Goal: Information Seeking & Learning: Learn about a topic

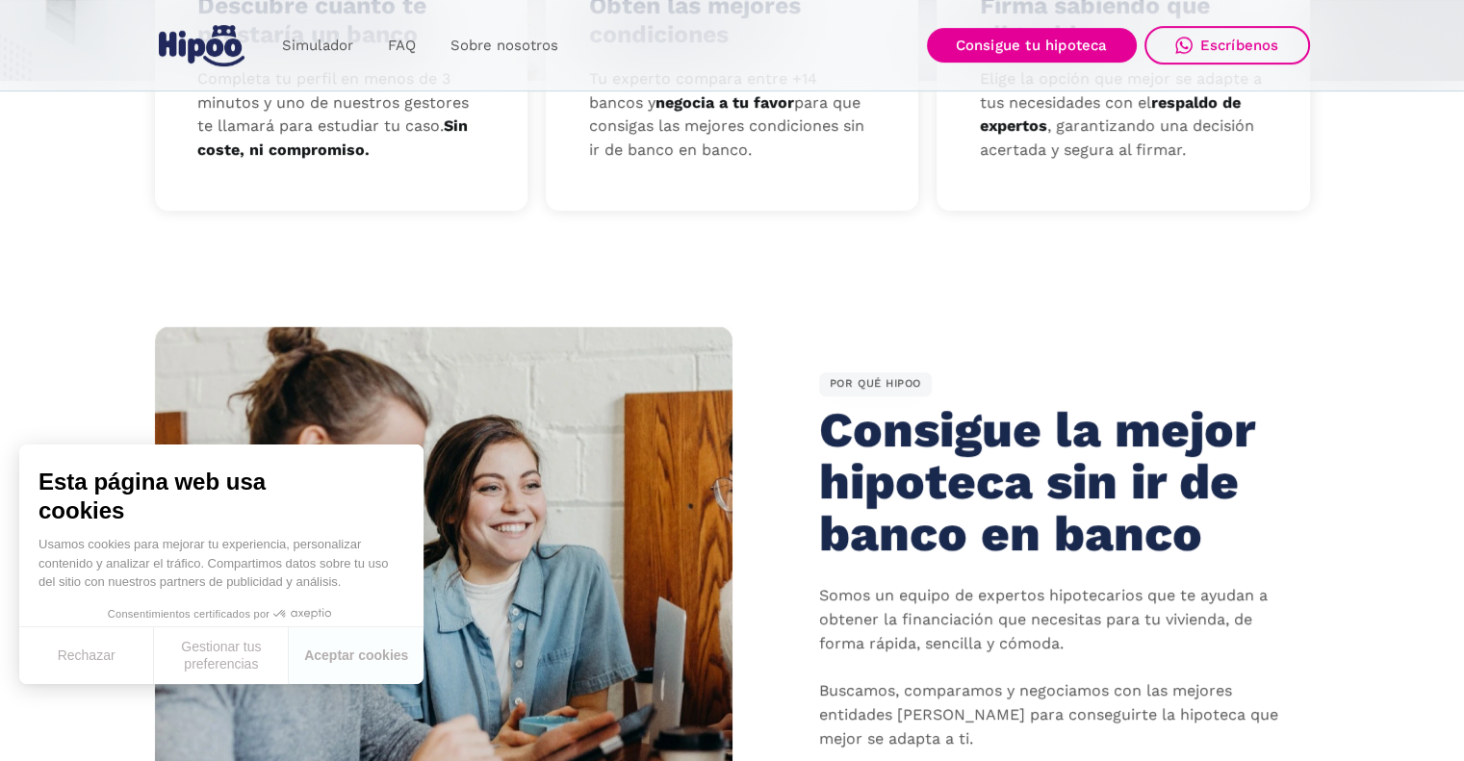
scroll to position [1058, 0]
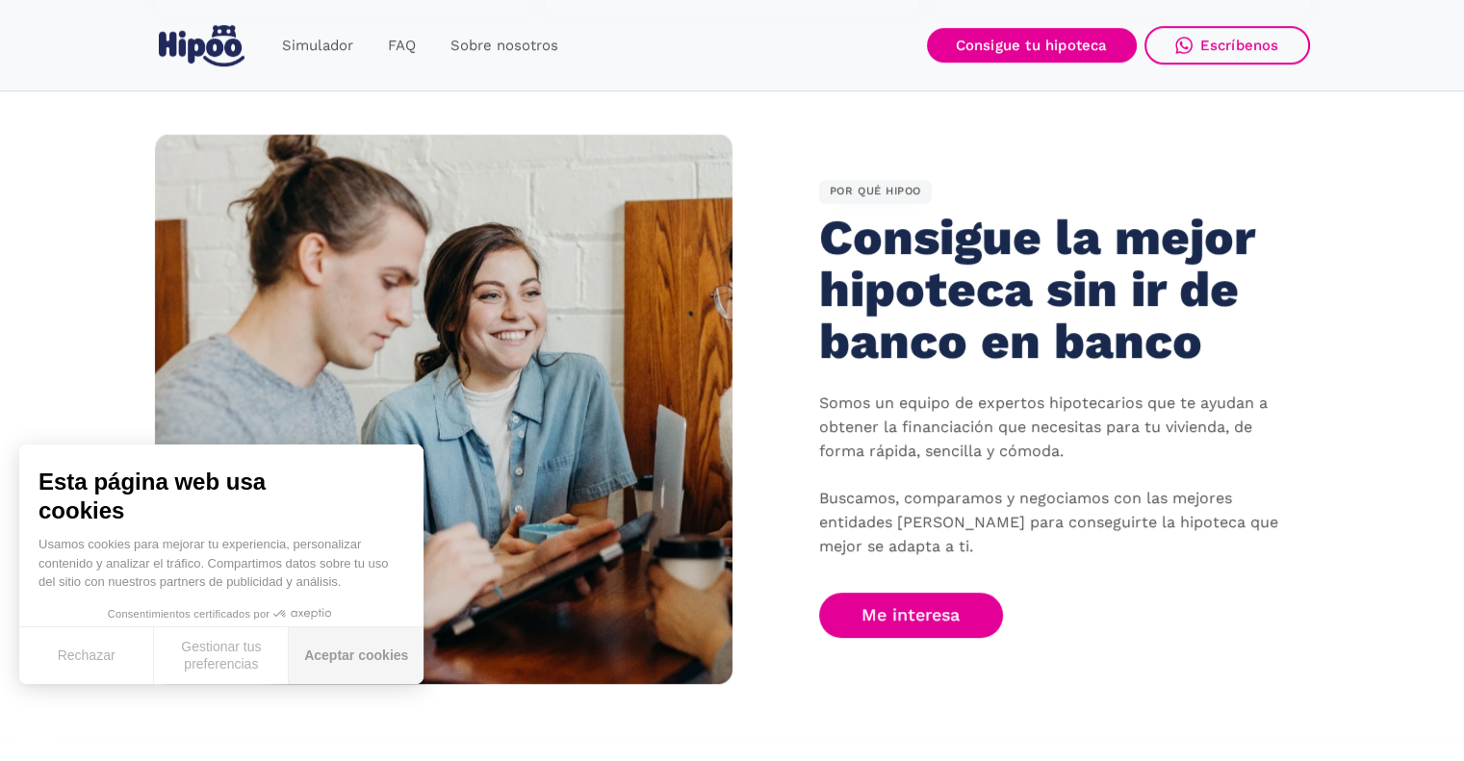
click at [326, 651] on button "Aceptar cookies" at bounding box center [356, 655] width 135 height 57
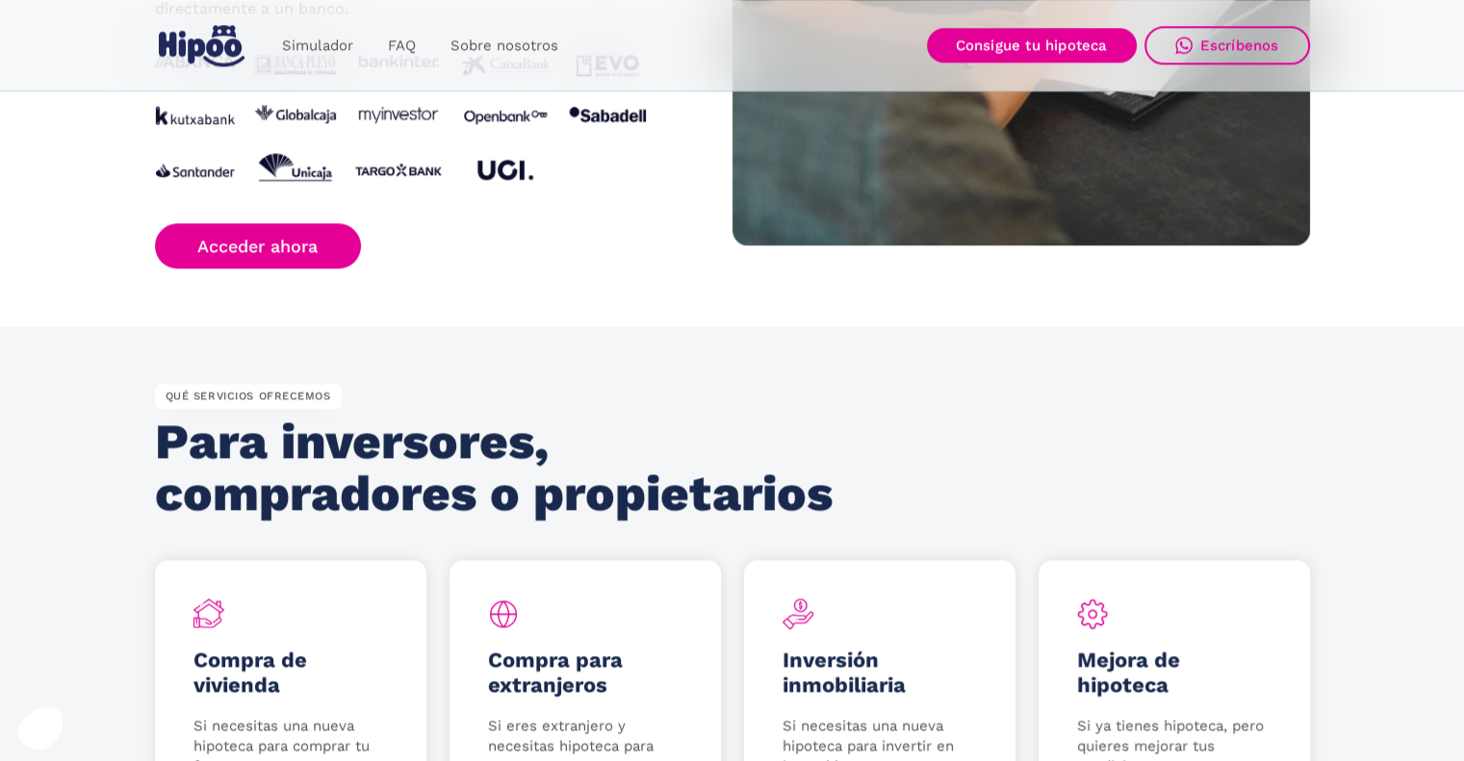
scroll to position [1828, 0]
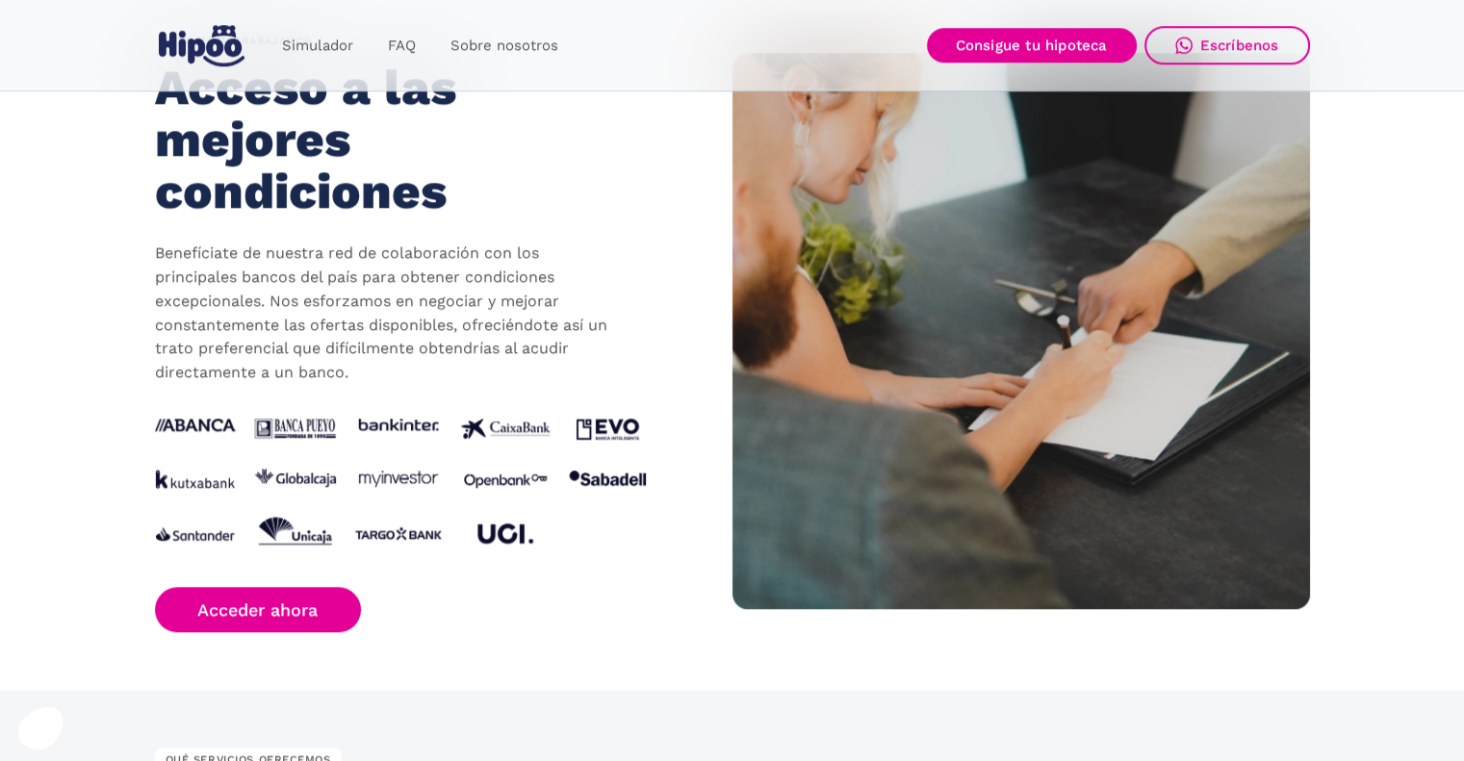
click at [627, 424] on img at bounding box center [400, 486] width 491 height 135
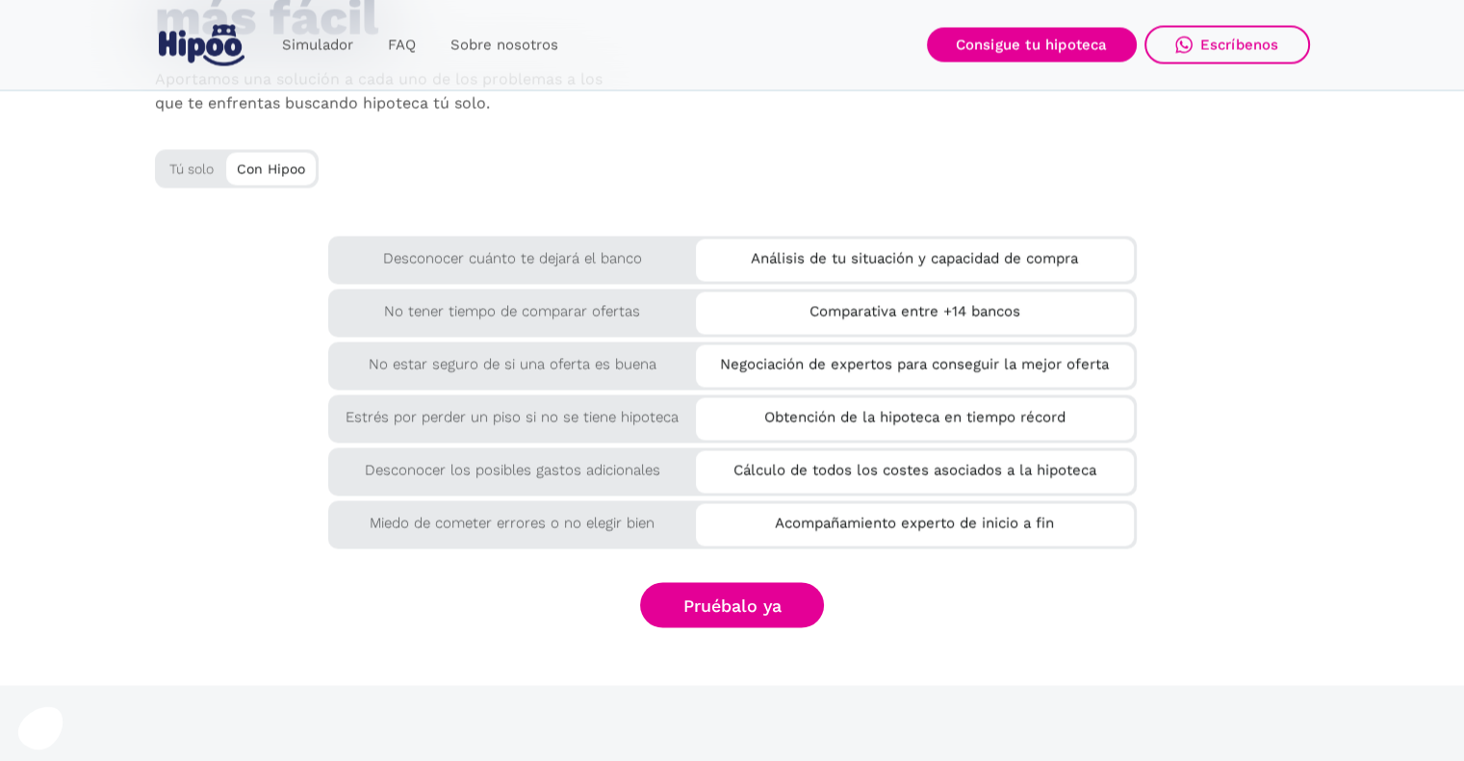
scroll to position [3272, 0]
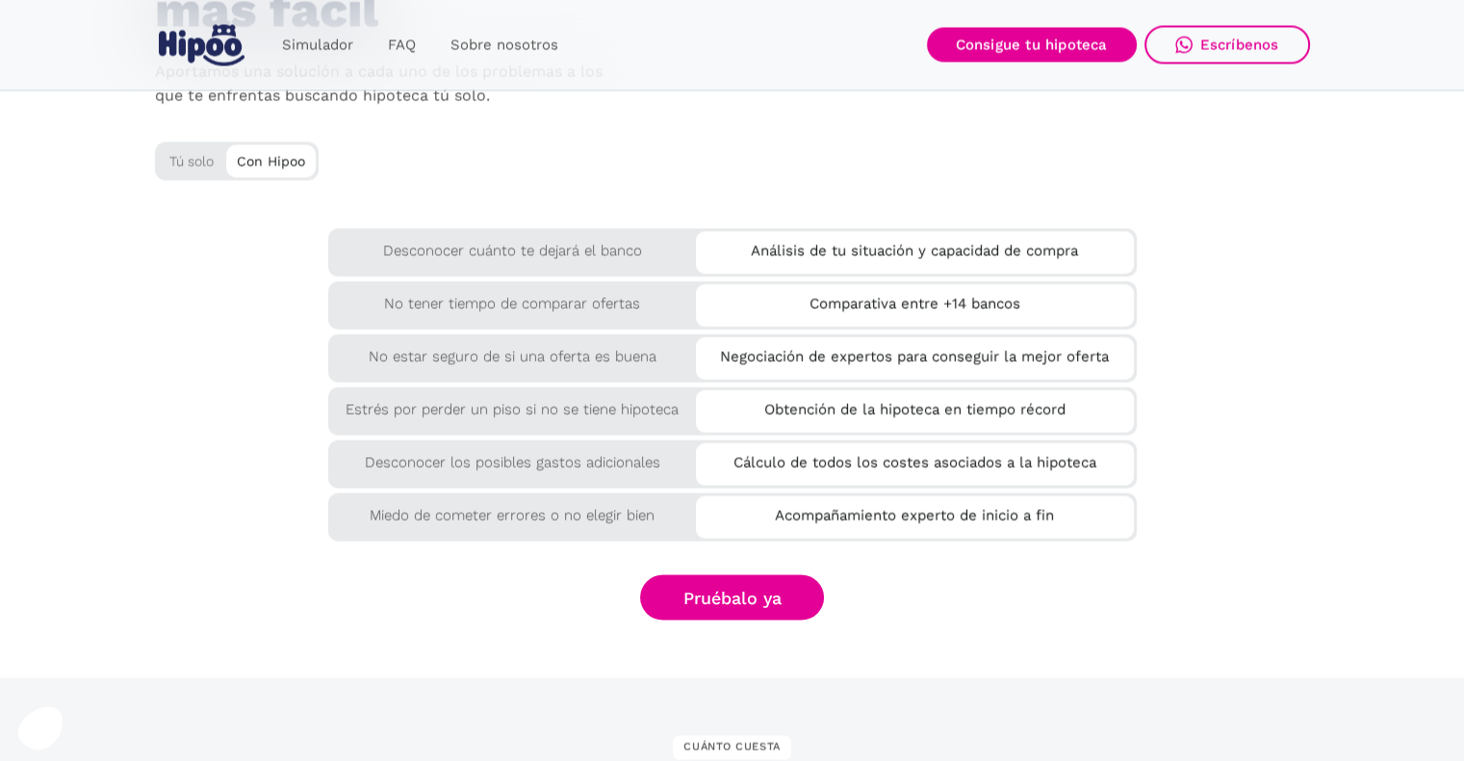
click at [174, 155] on div "Tú solo" at bounding box center [237, 157] width 164 height 32
click at [187, 153] on div "Tú solo" at bounding box center [237, 157] width 164 height 32
click at [262, 151] on div "Con Hipoo" at bounding box center [270, 158] width 89 height 29
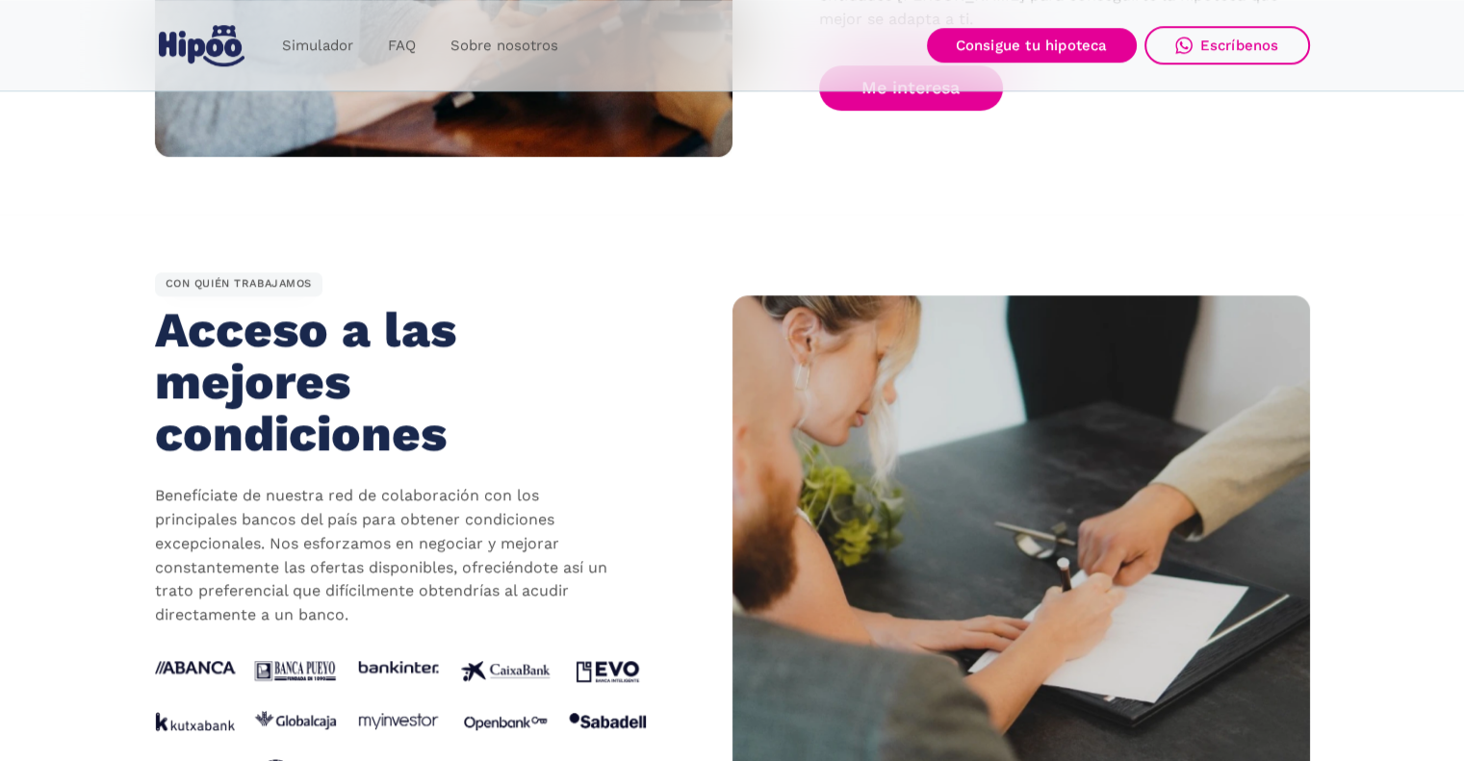
scroll to position [1551, 0]
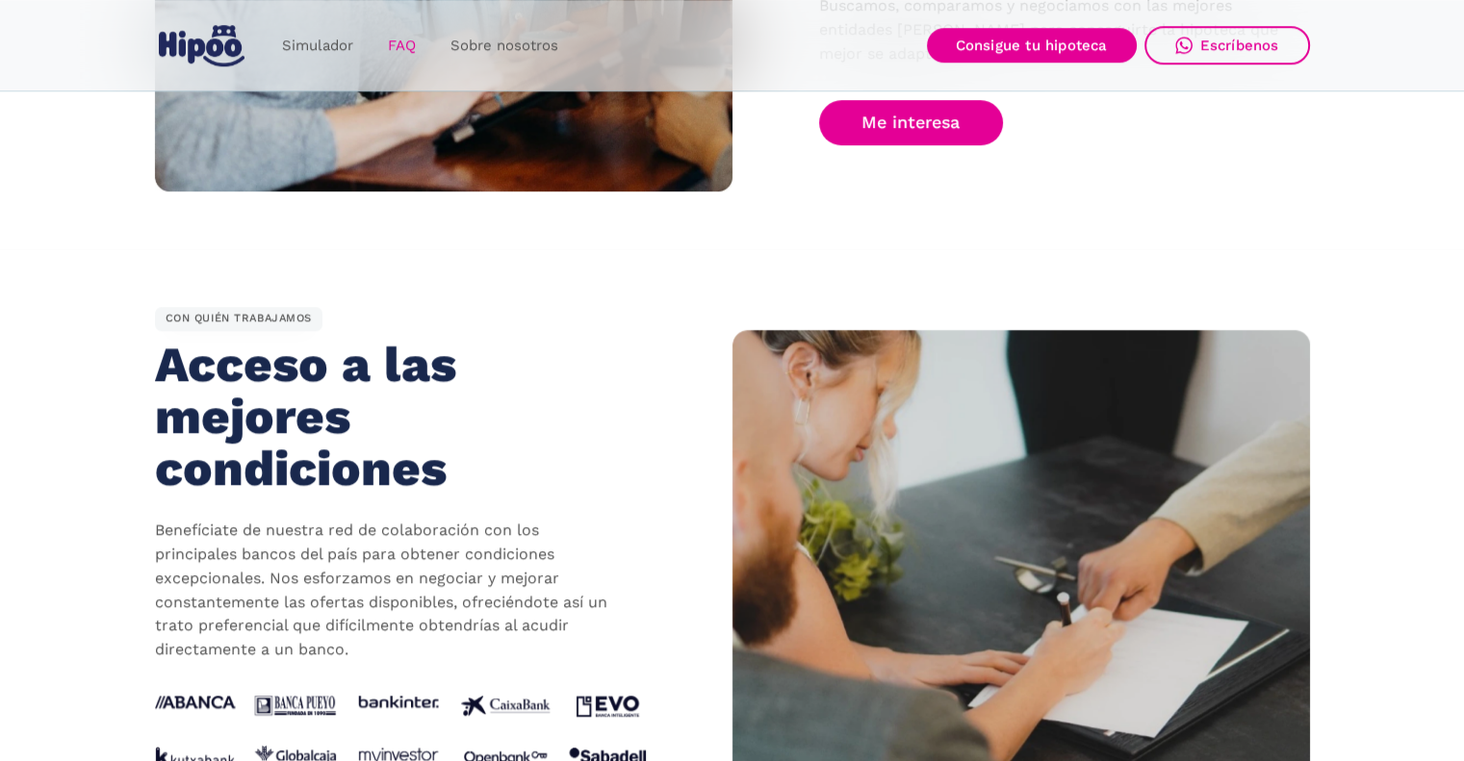
click at [408, 45] on link "FAQ" at bounding box center [401, 46] width 63 height 38
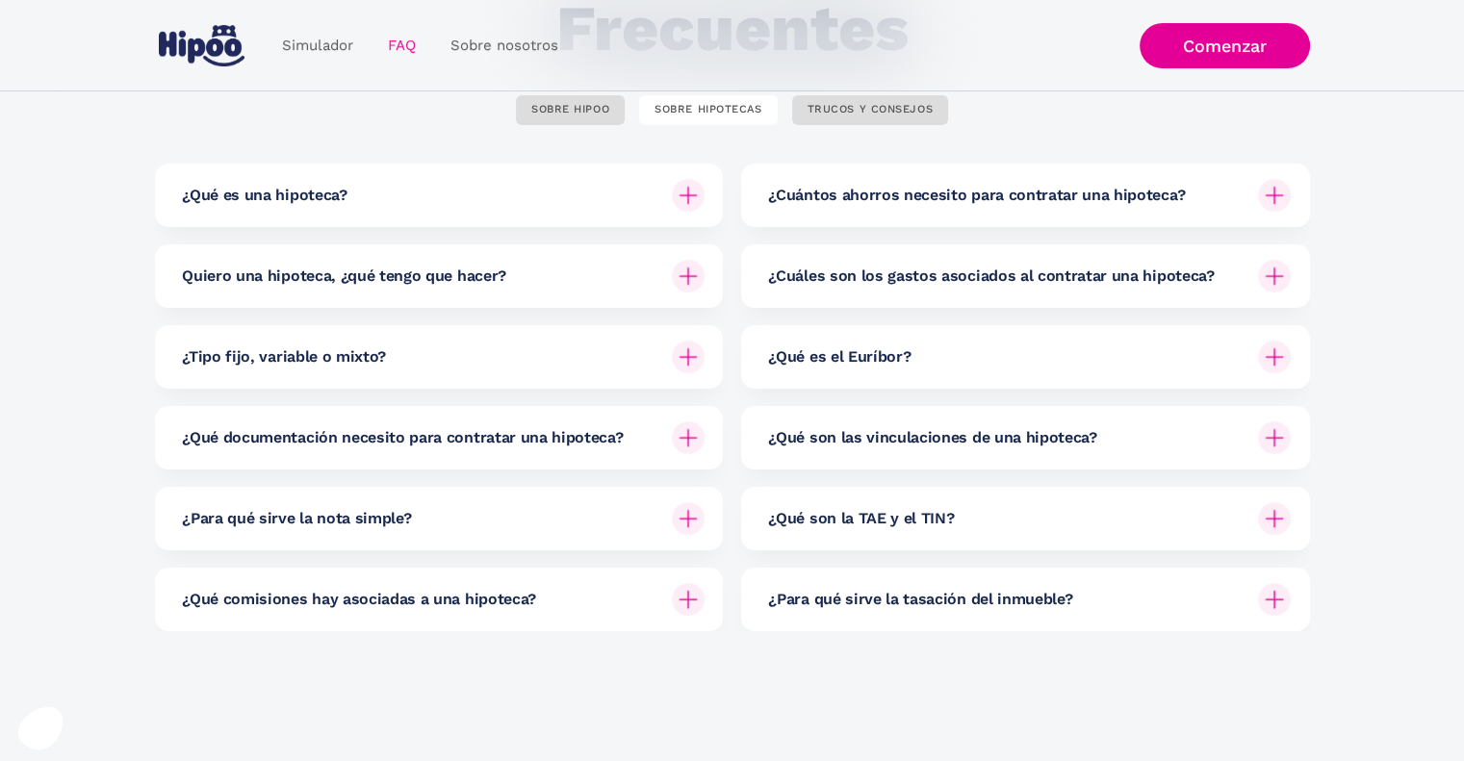
scroll to position [192, 0]
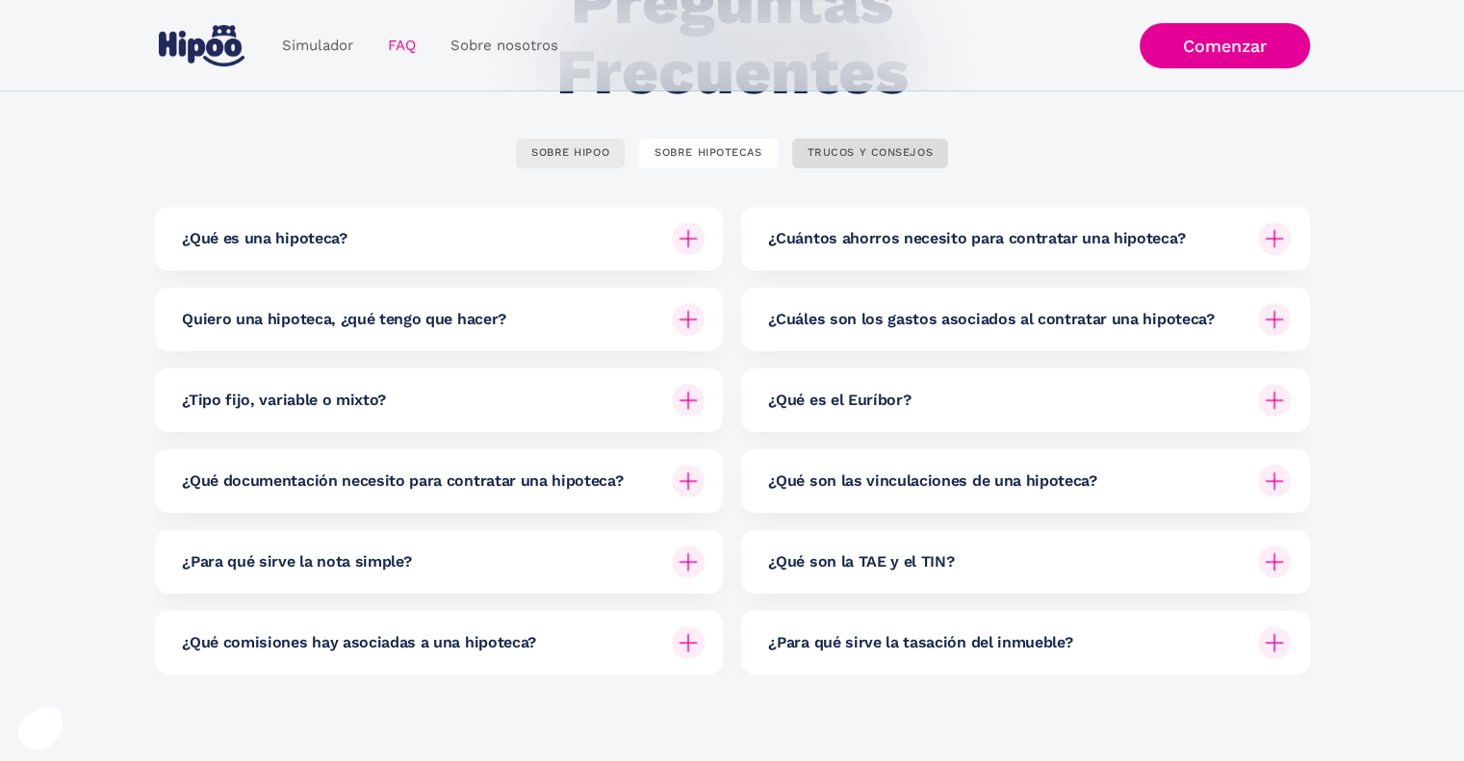
click at [590, 157] on div "SOBRE HIPOO" at bounding box center [570, 153] width 78 height 14
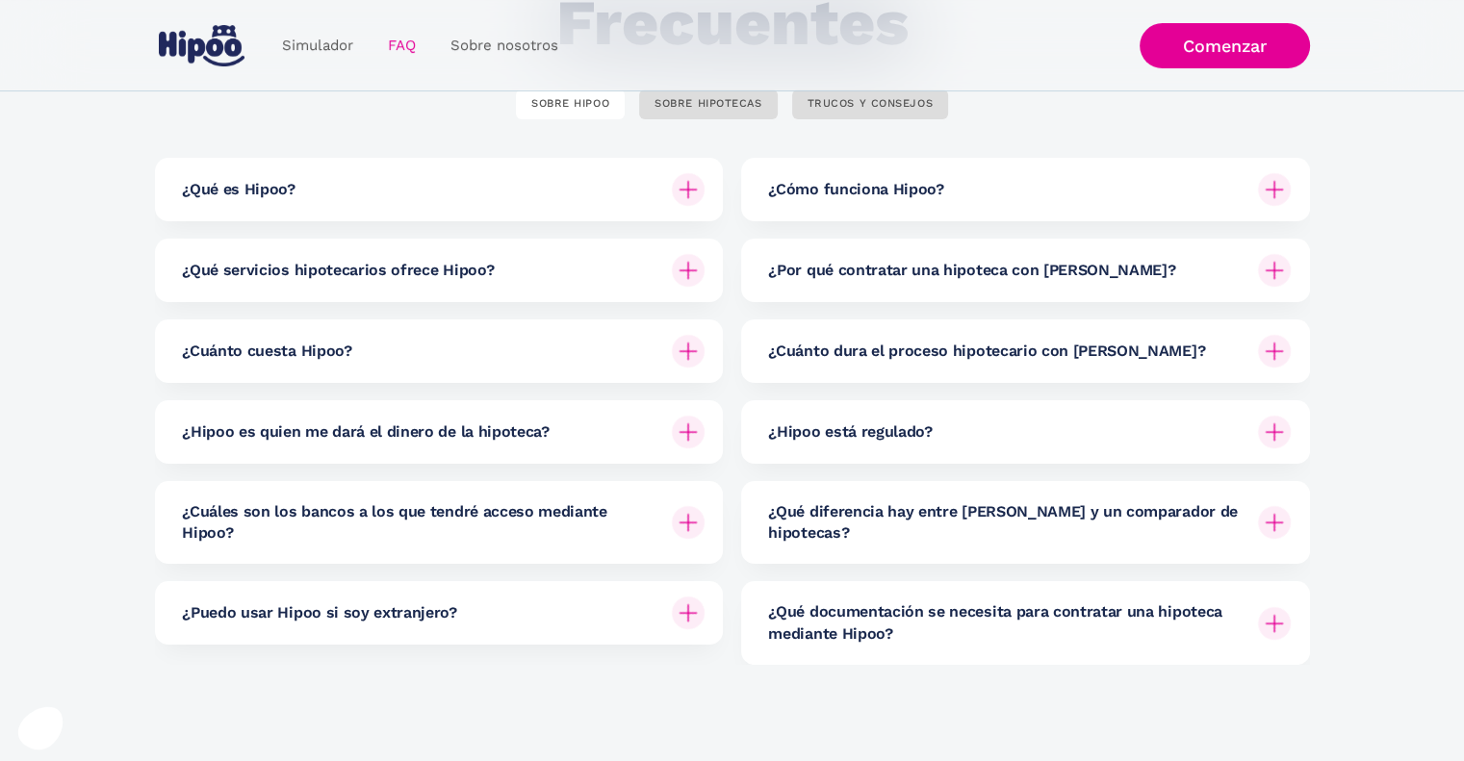
scroll to position [289, 0]
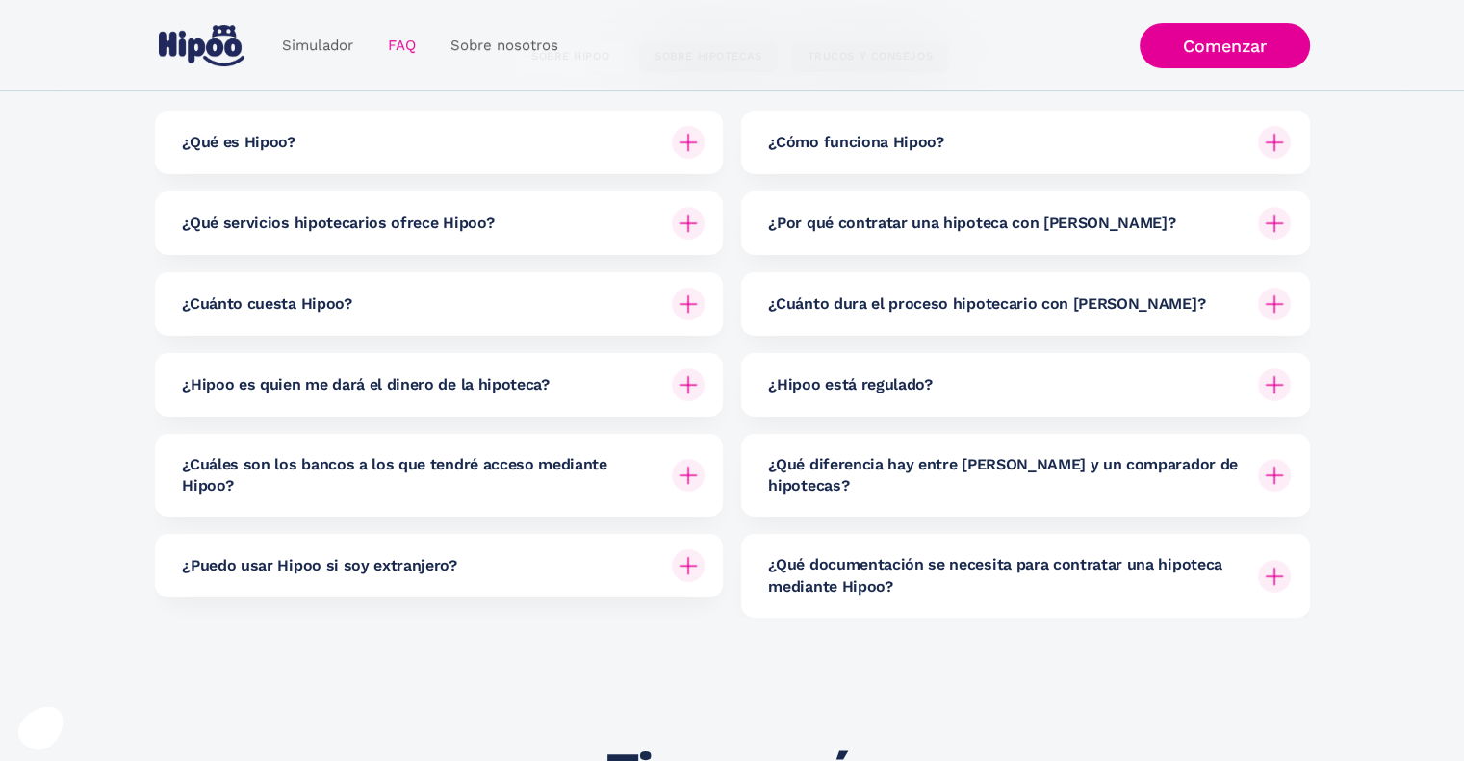
click at [553, 303] on div "¿Cuánto cuesta Hipoo?" at bounding box center [443, 304] width 522 height 64
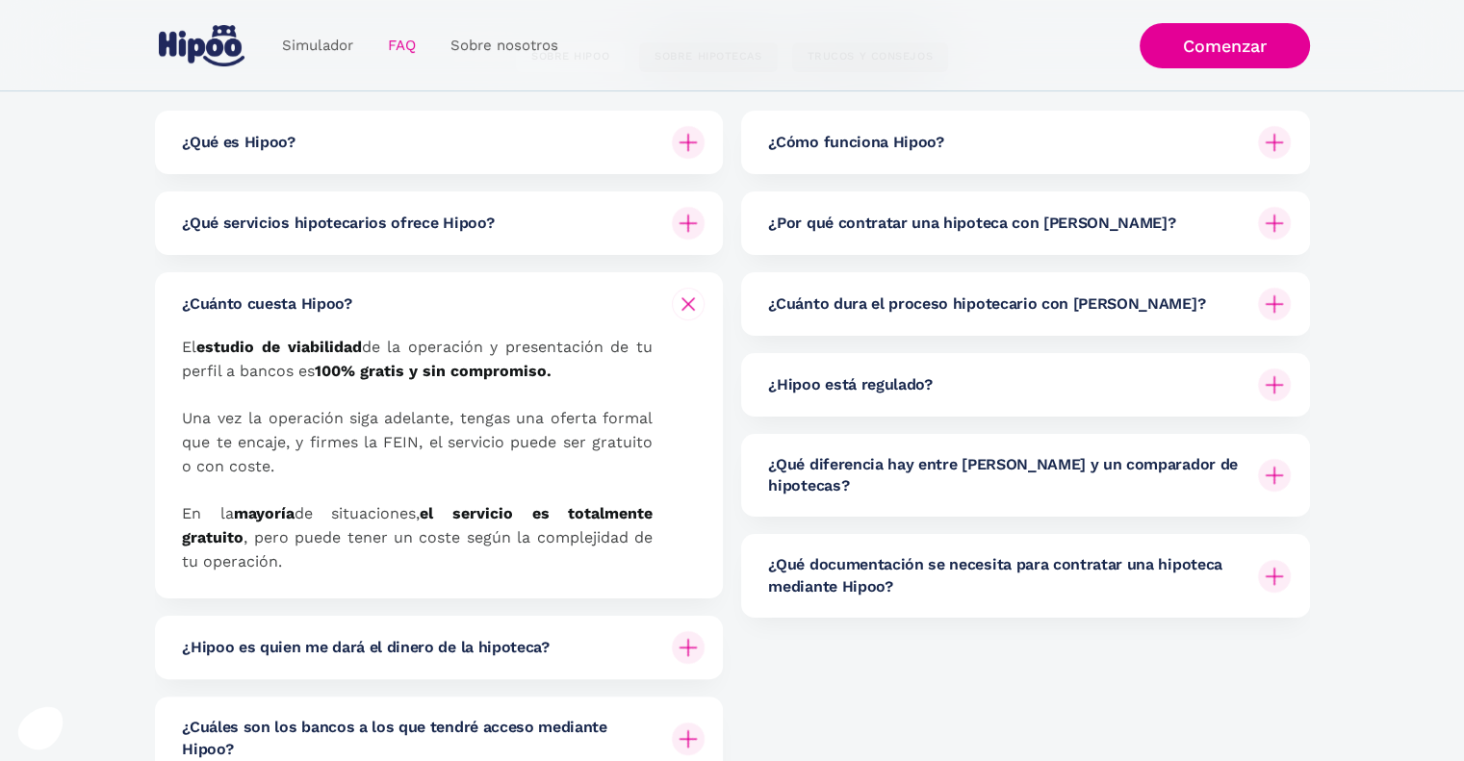
click at [685, 307] on img at bounding box center [687, 304] width 23 height 23
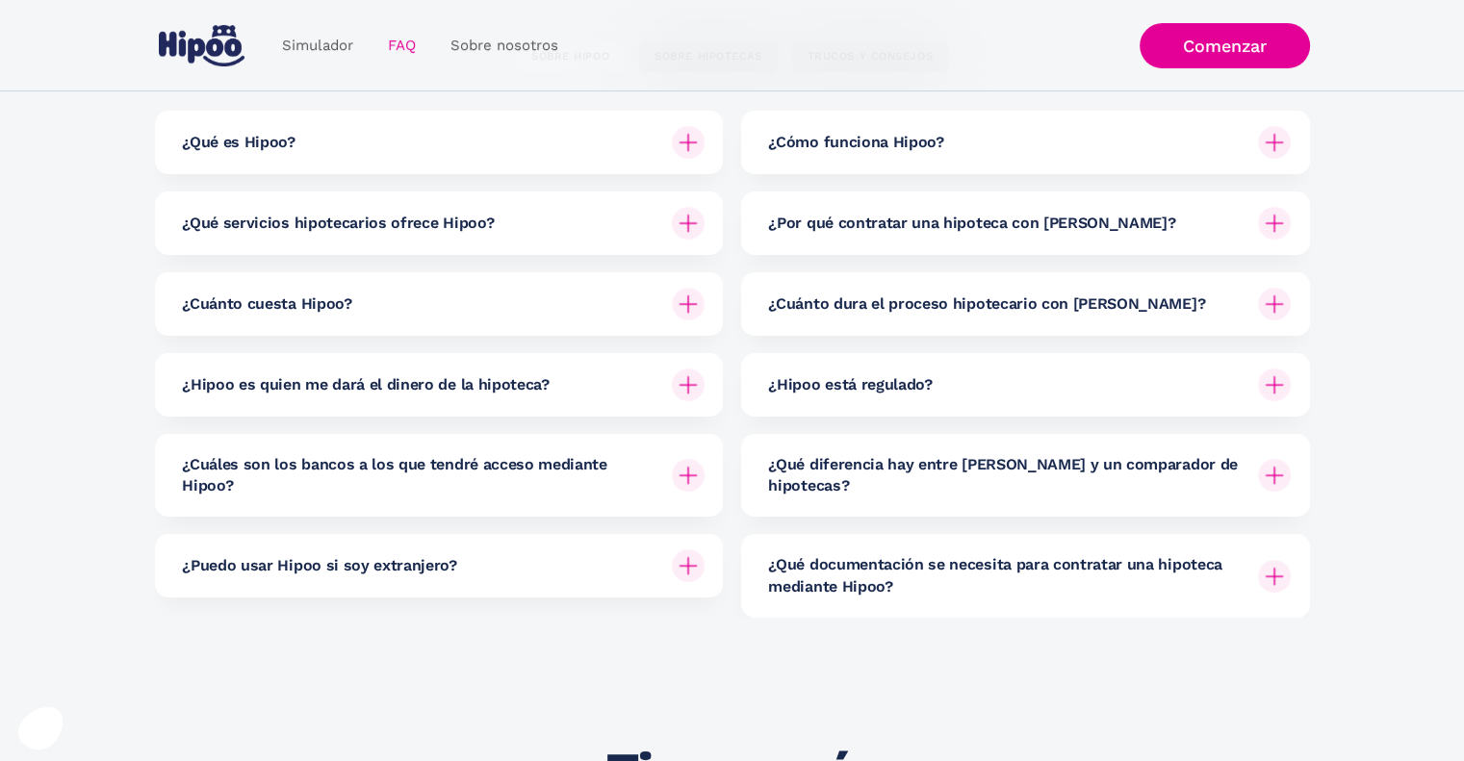
click at [671, 381] on div at bounding box center [688, 385] width 46 height 46
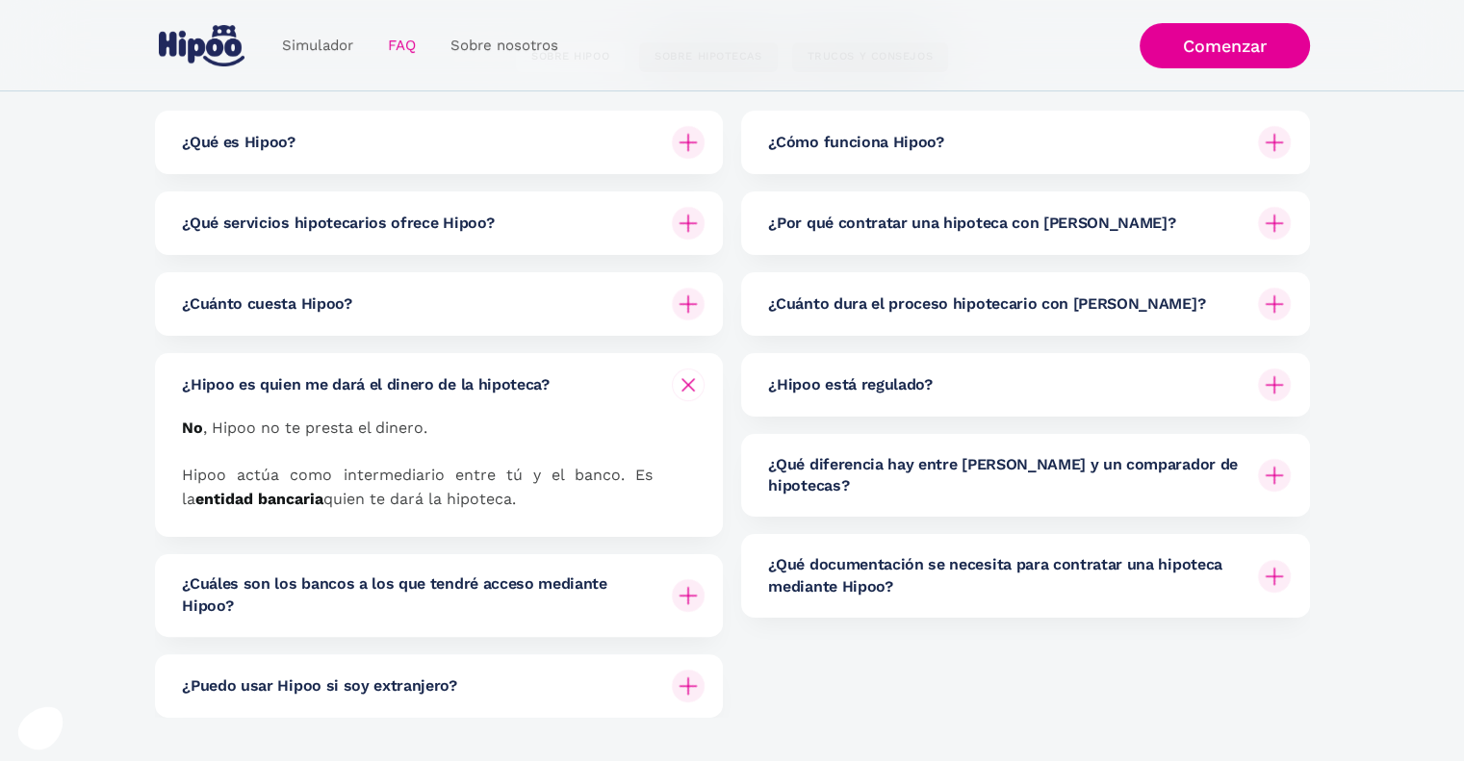
click at [672, 381] on div at bounding box center [688, 385] width 33 height 33
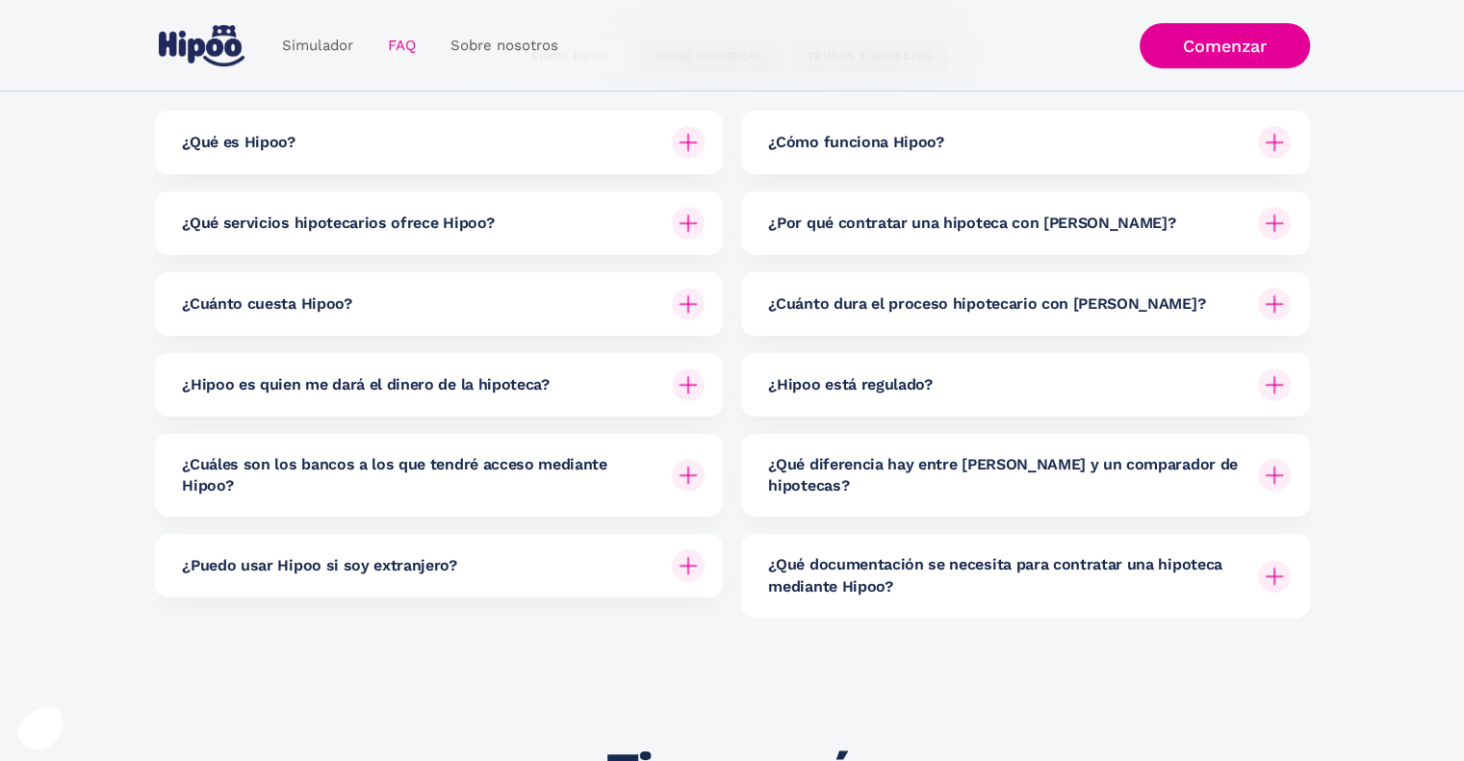
click at [661, 473] on div "¿Cuáles son los bancos a los que tendré acceso mediante Hipoo?" at bounding box center [443, 475] width 522 height 83
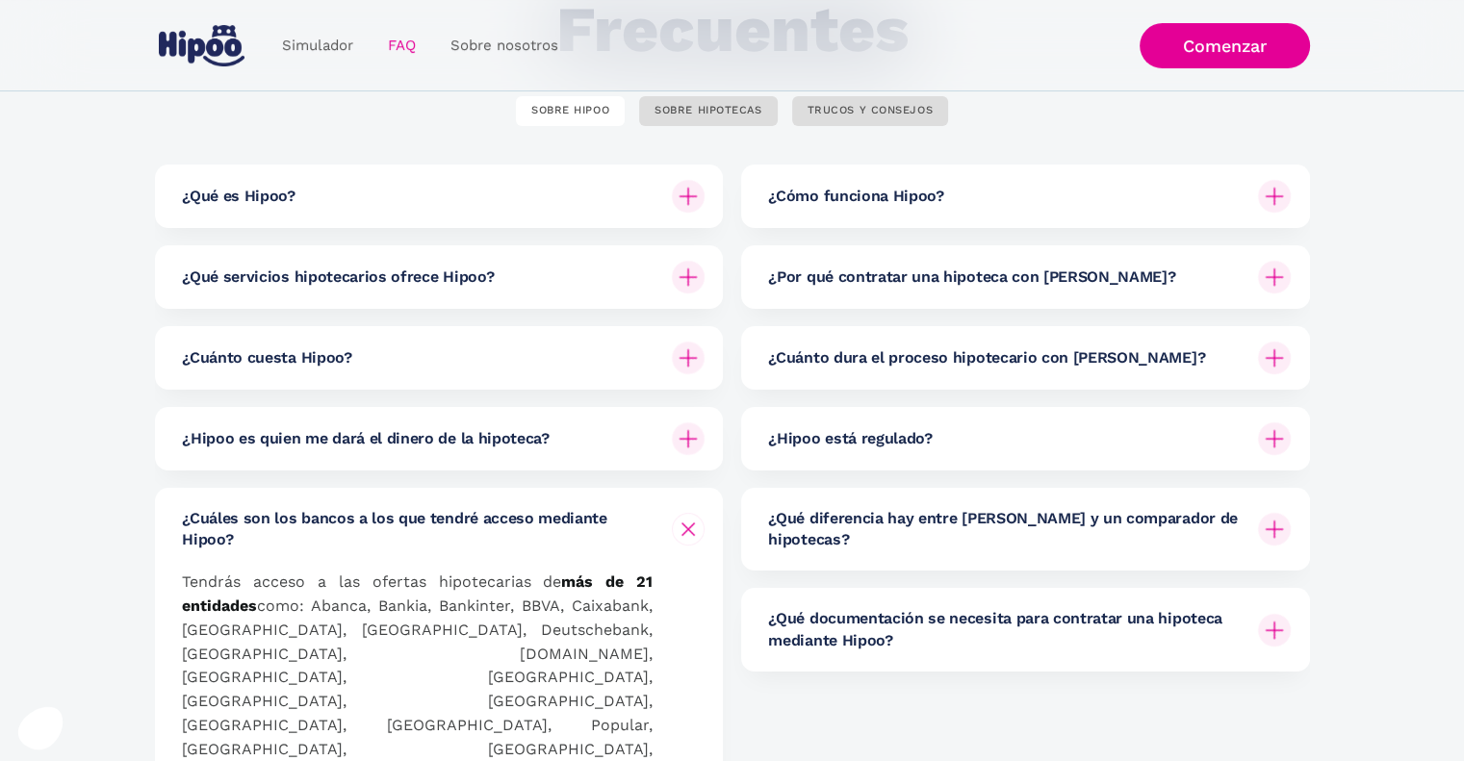
scroll to position [192, 0]
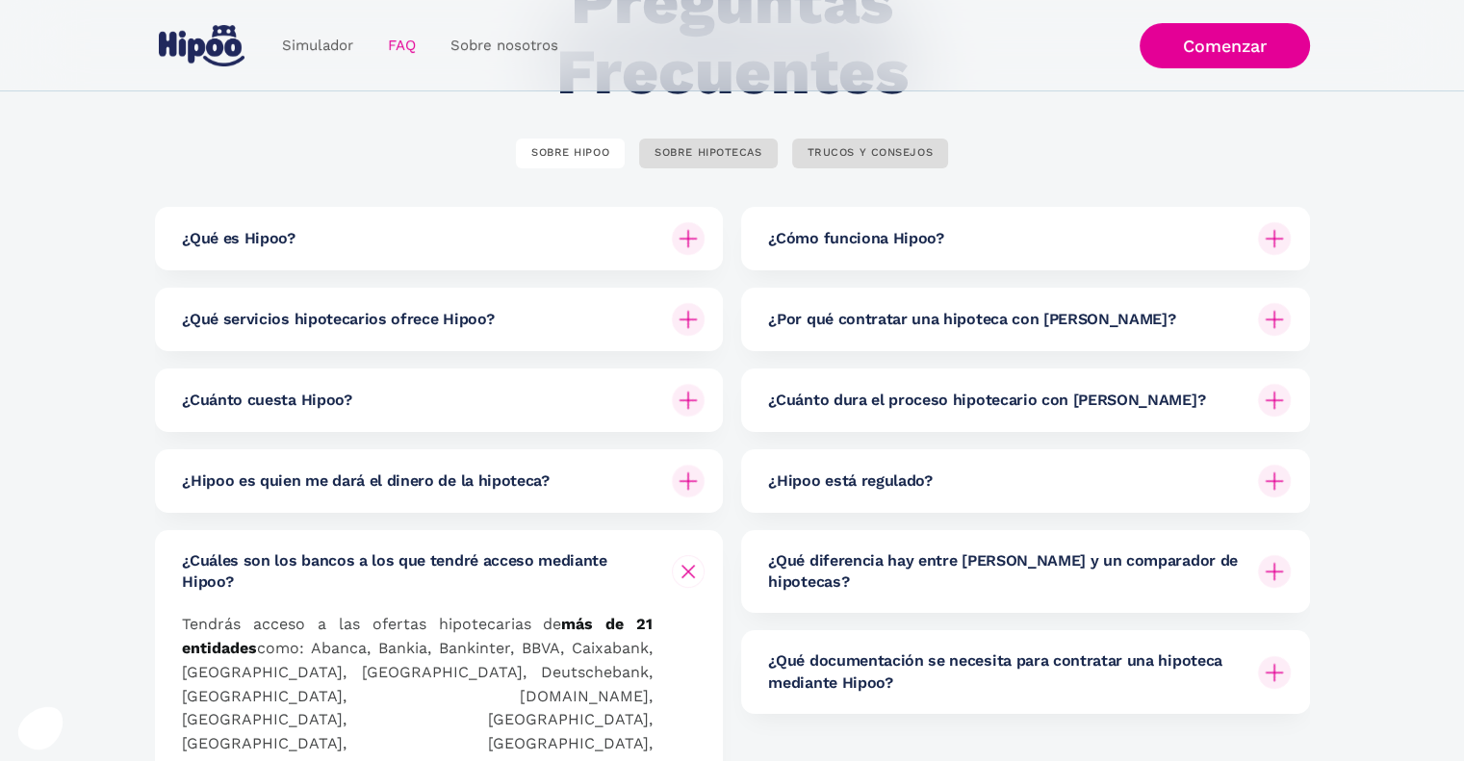
click at [1055, 473] on div "¿Hipoo está regulado?" at bounding box center [1029, 481] width 522 height 64
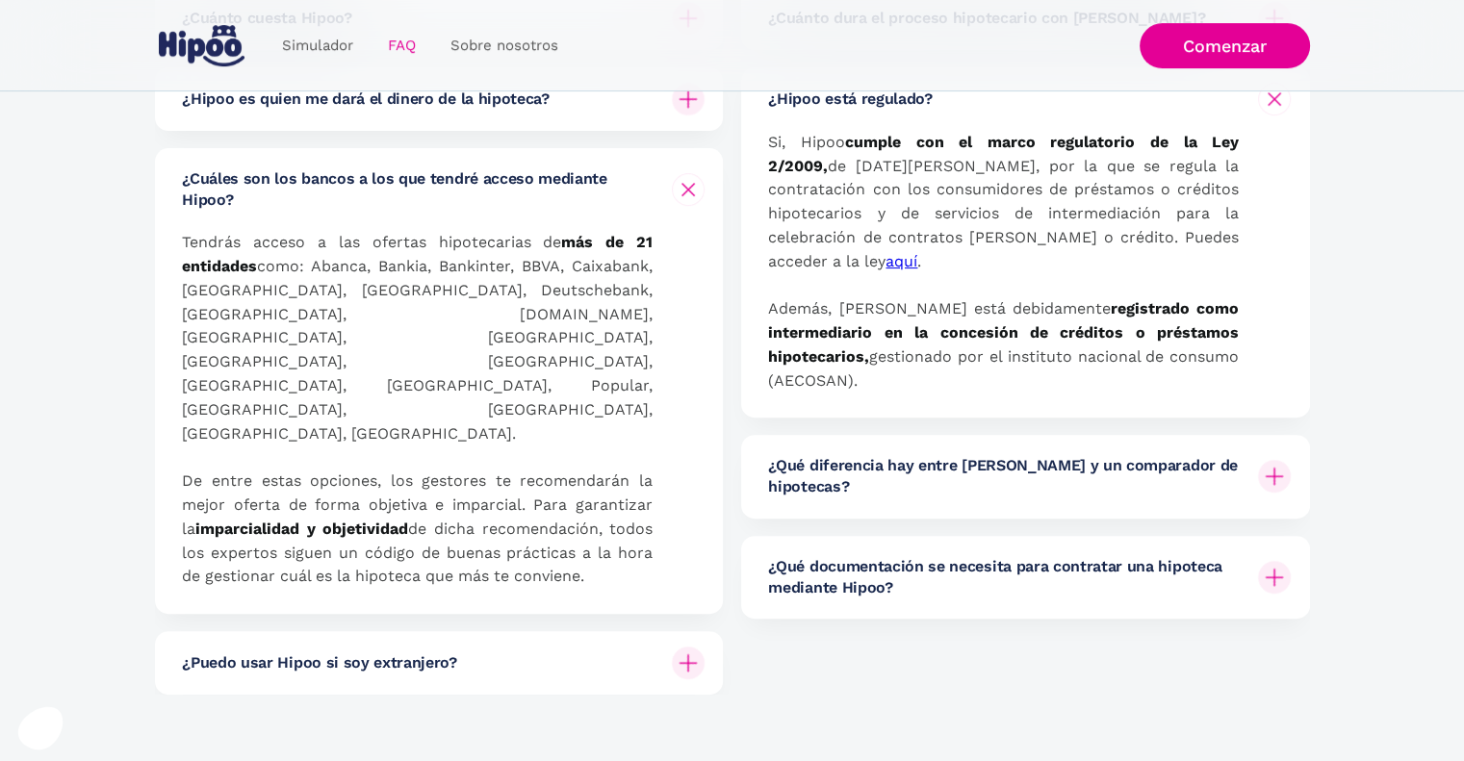
scroll to position [577, 0]
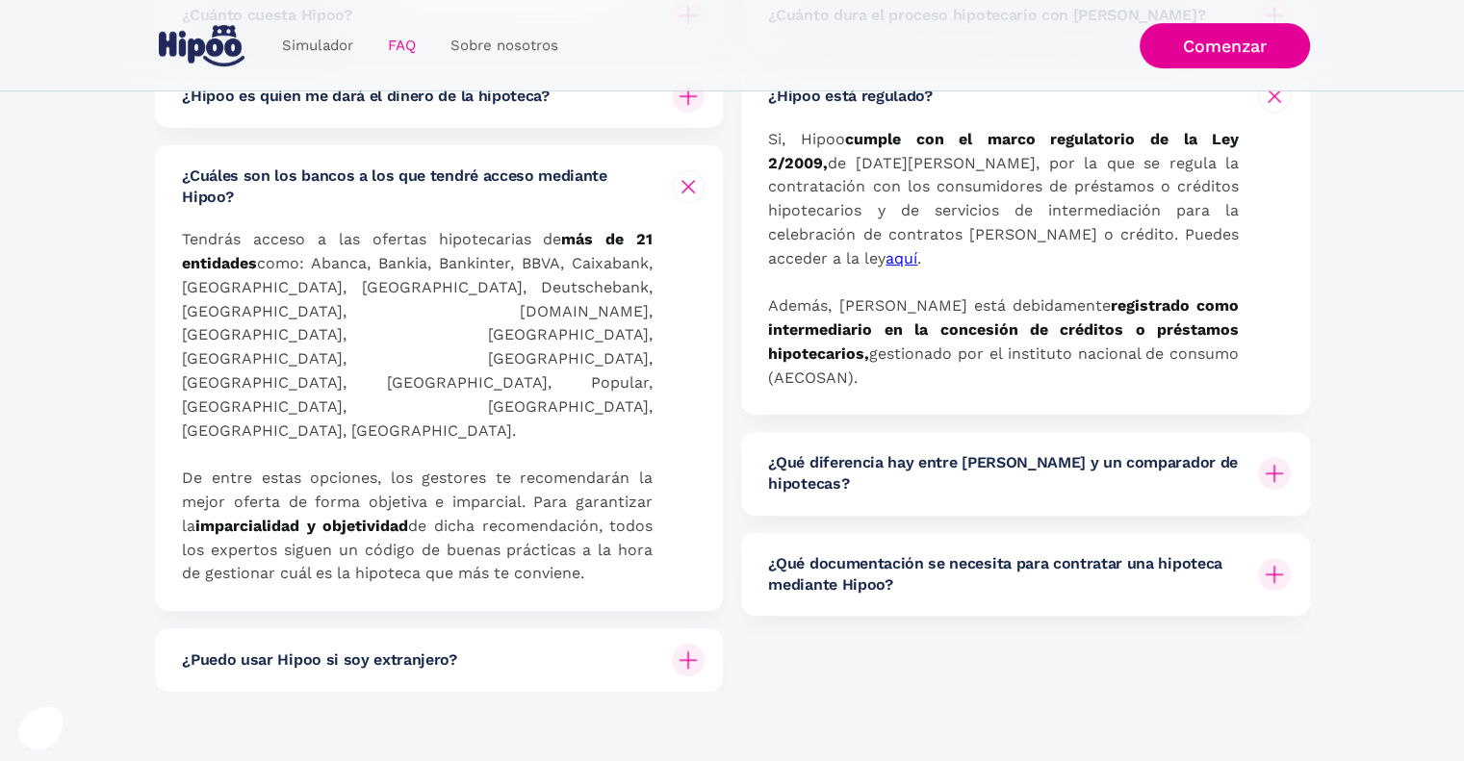
click at [1212, 211] on p "Si, [PERSON_NAME] cumple con el marco regulatorio de la Ley 2/2009, de [DATE][P…" at bounding box center [1003, 259] width 471 height 263
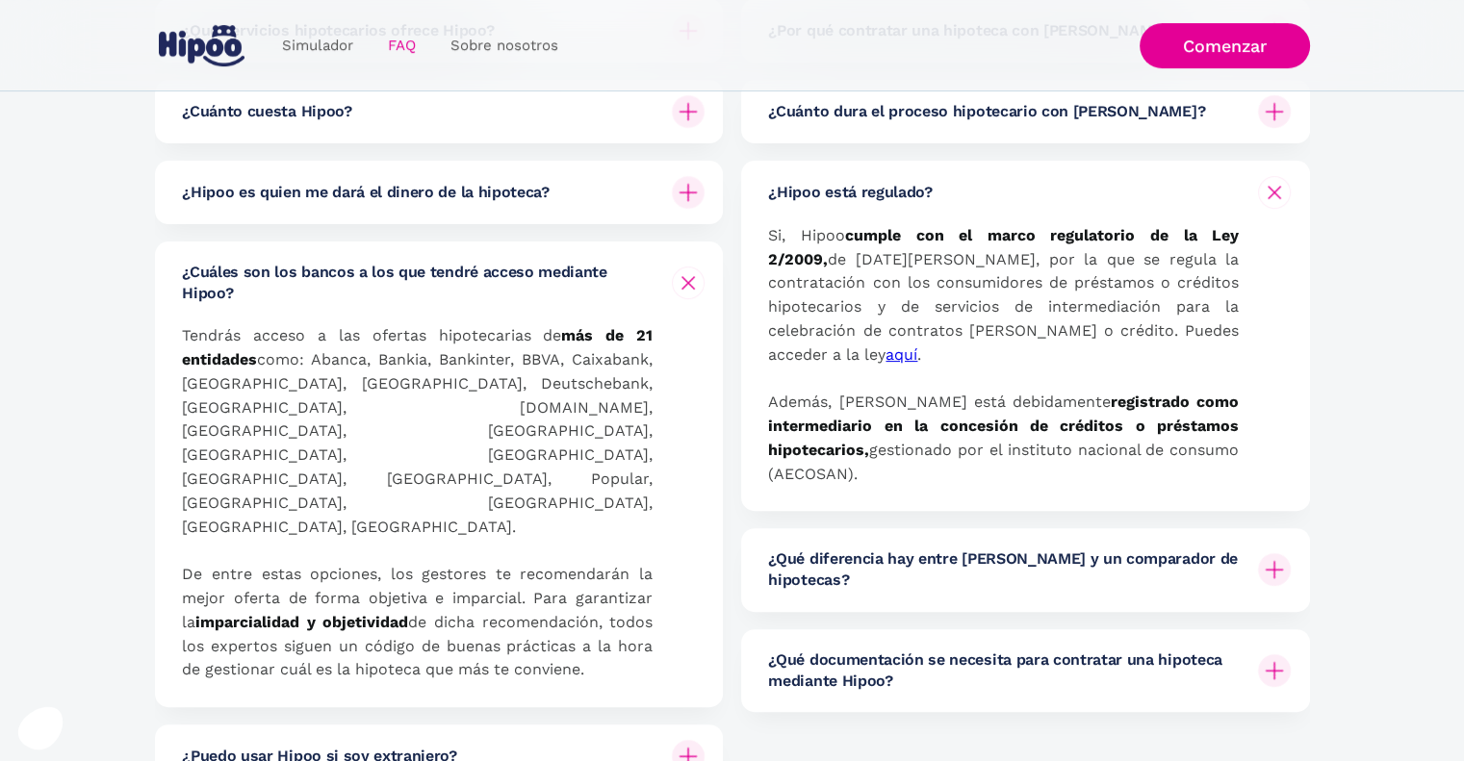
click at [1284, 187] on img at bounding box center [1273, 192] width 23 height 23
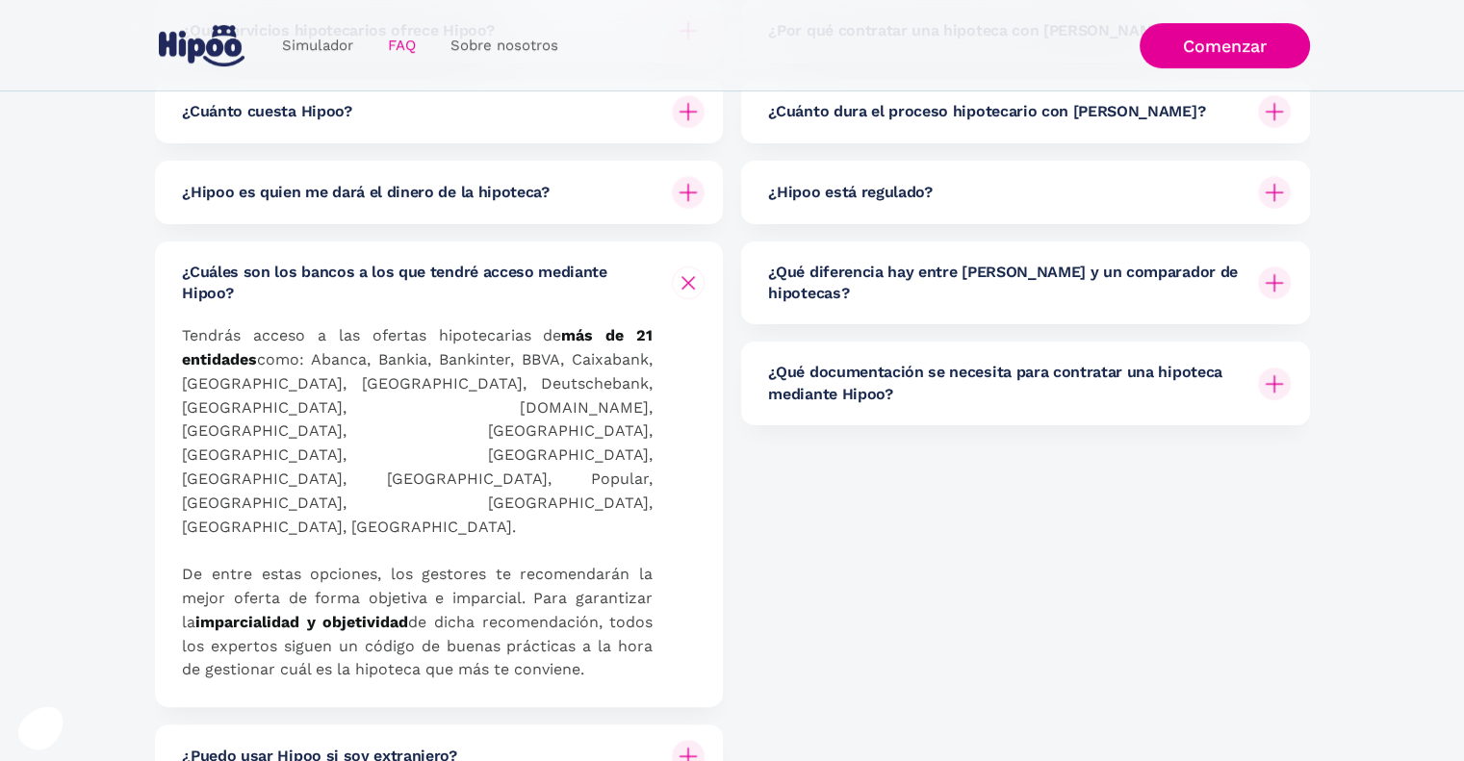
click at [1262, 276] on img at bounding box center [1274, 283] width 33 height 33
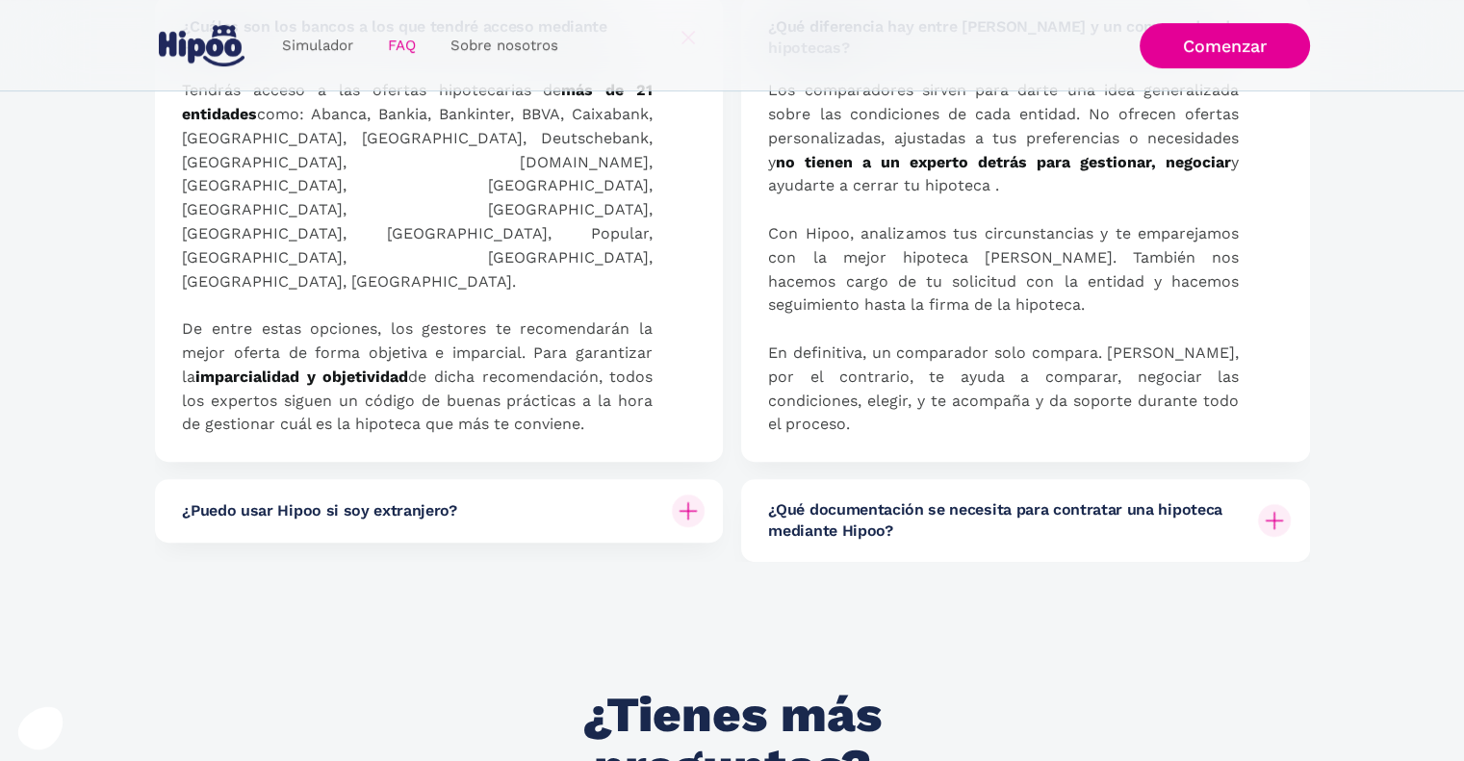
scroll to position [770, 0]
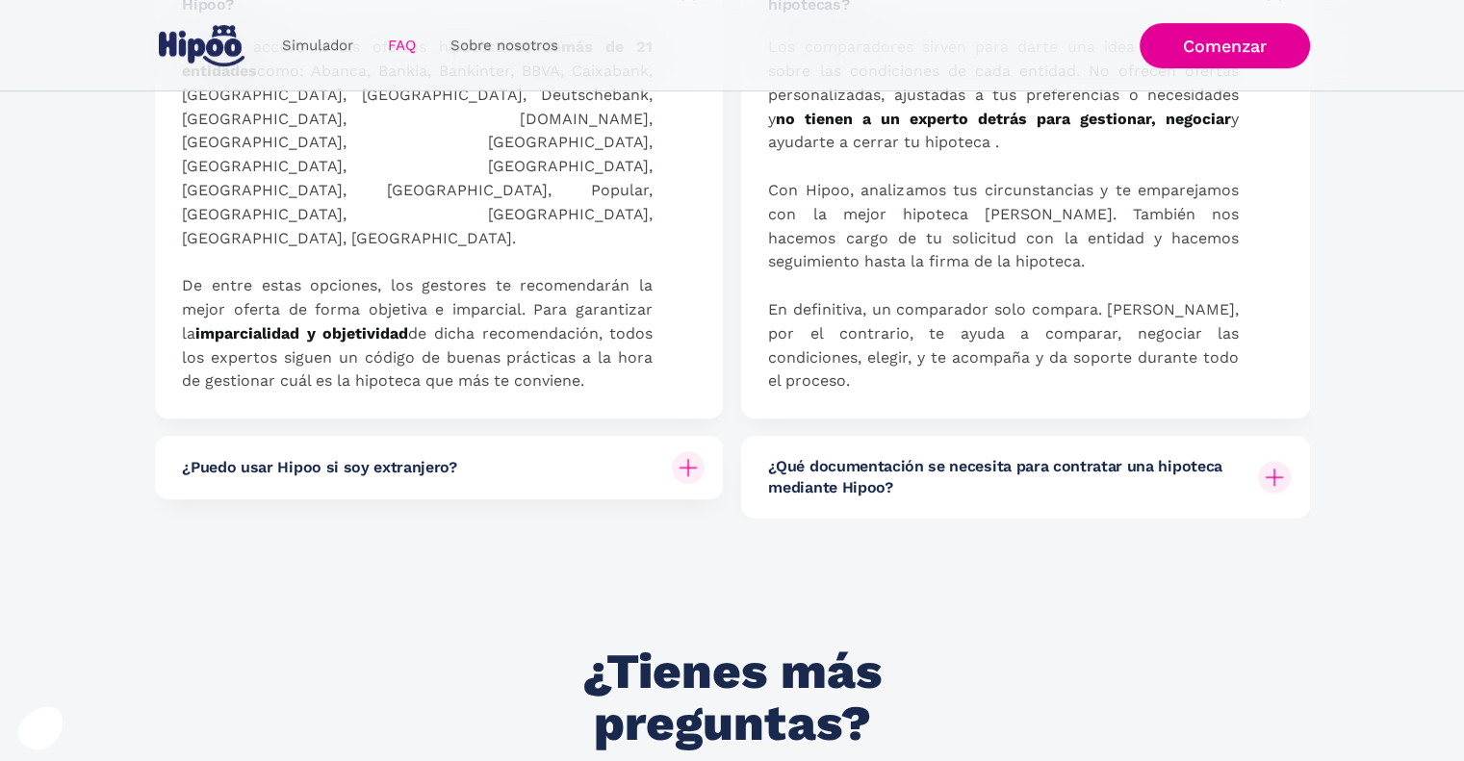
click at [1264, 454] on div at bounding box center [1274, 477] width 46 height 46
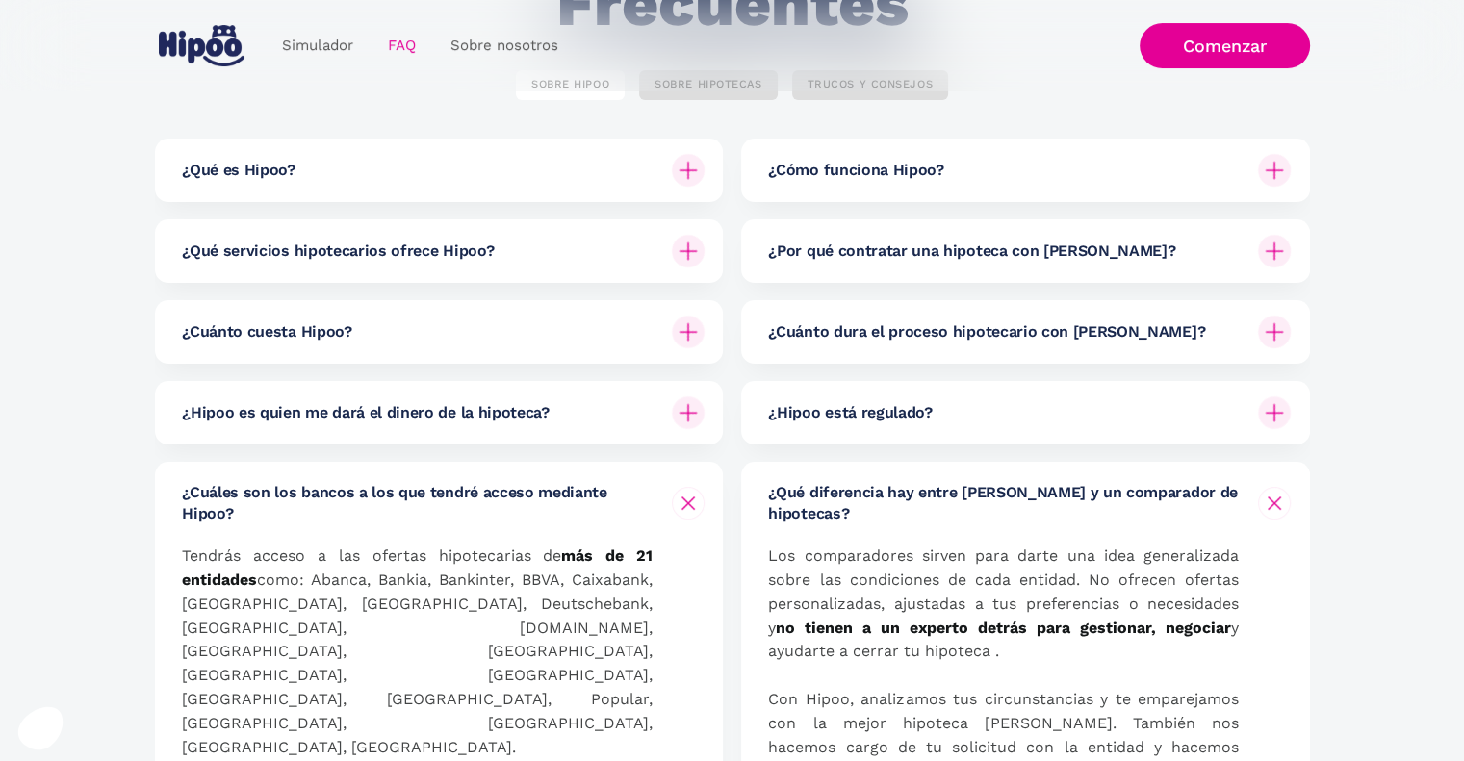
scroll to position [0, 0]
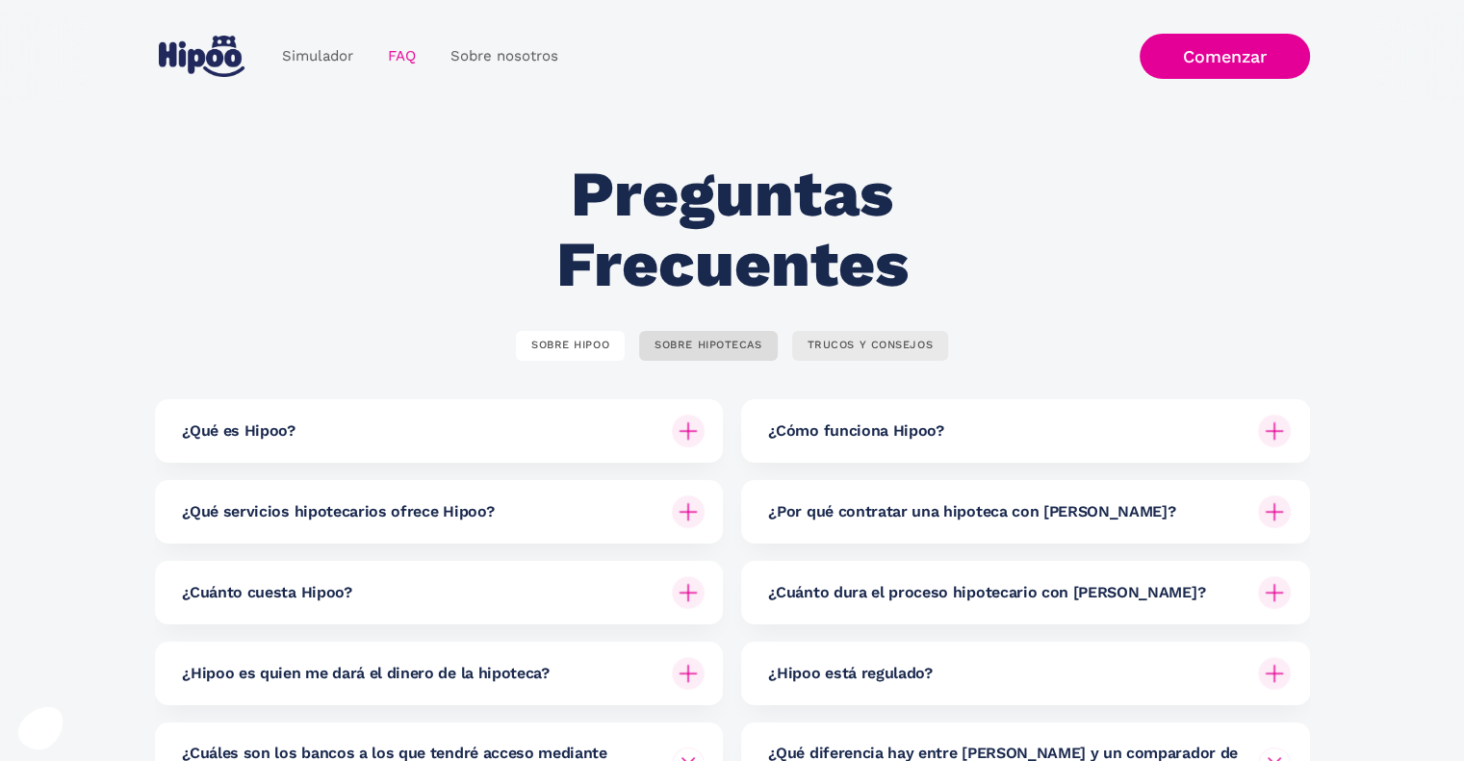
click at [861, 352] on div "TRUCOS Y CONSEJOS" at bounding box center [870, 346] width 126 height 14
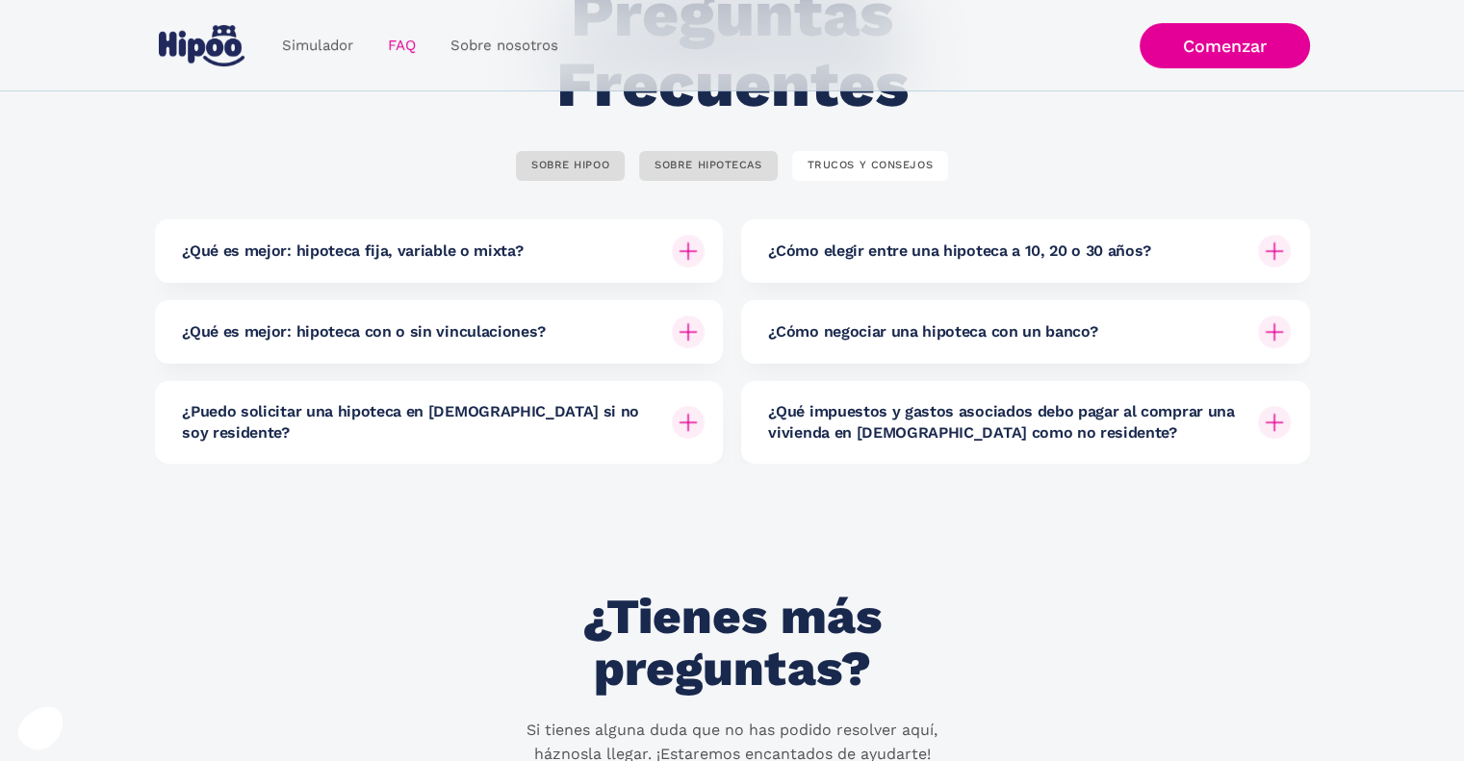
scroll to position [192, 0]
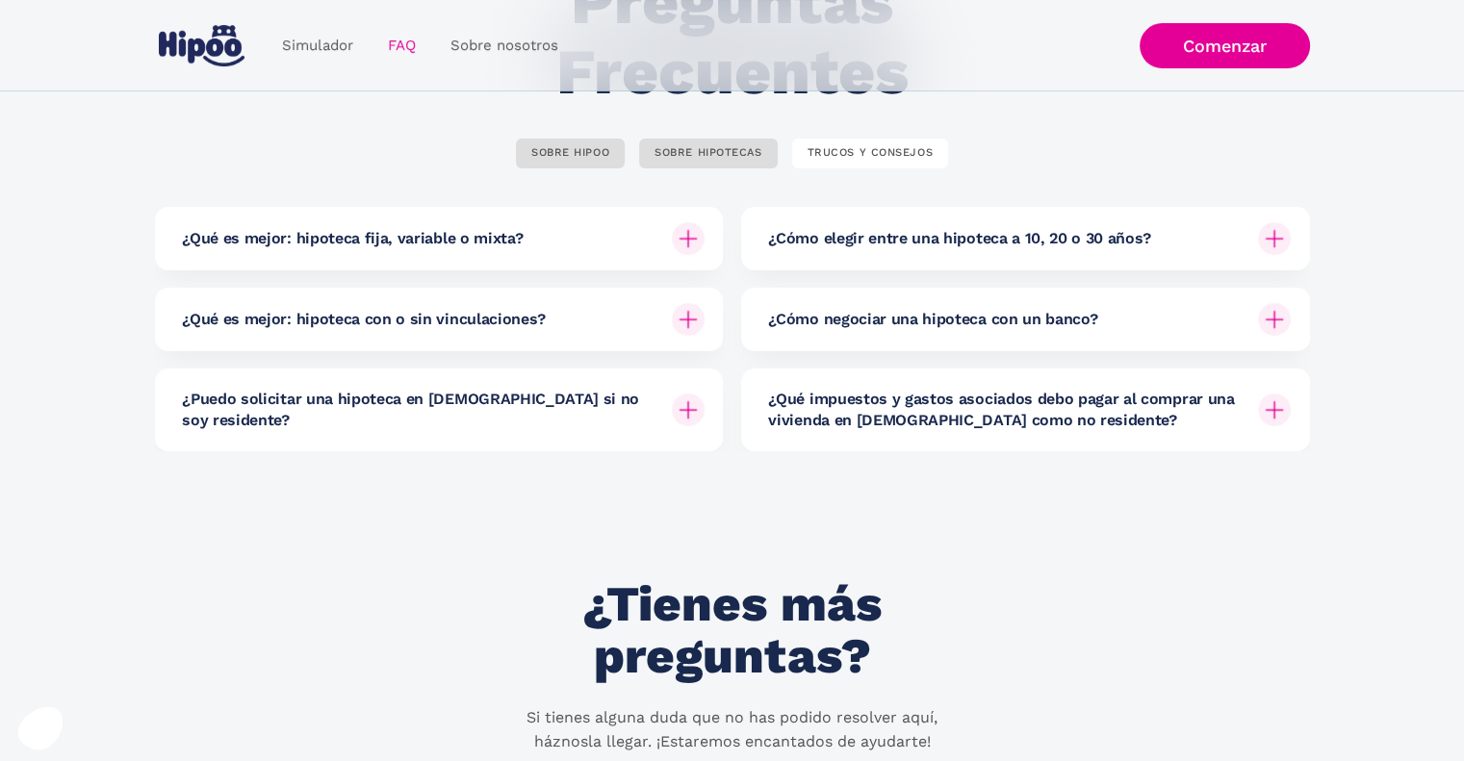
click at [697, 243] on img at bounding box center [688, 238] width 33 height 33
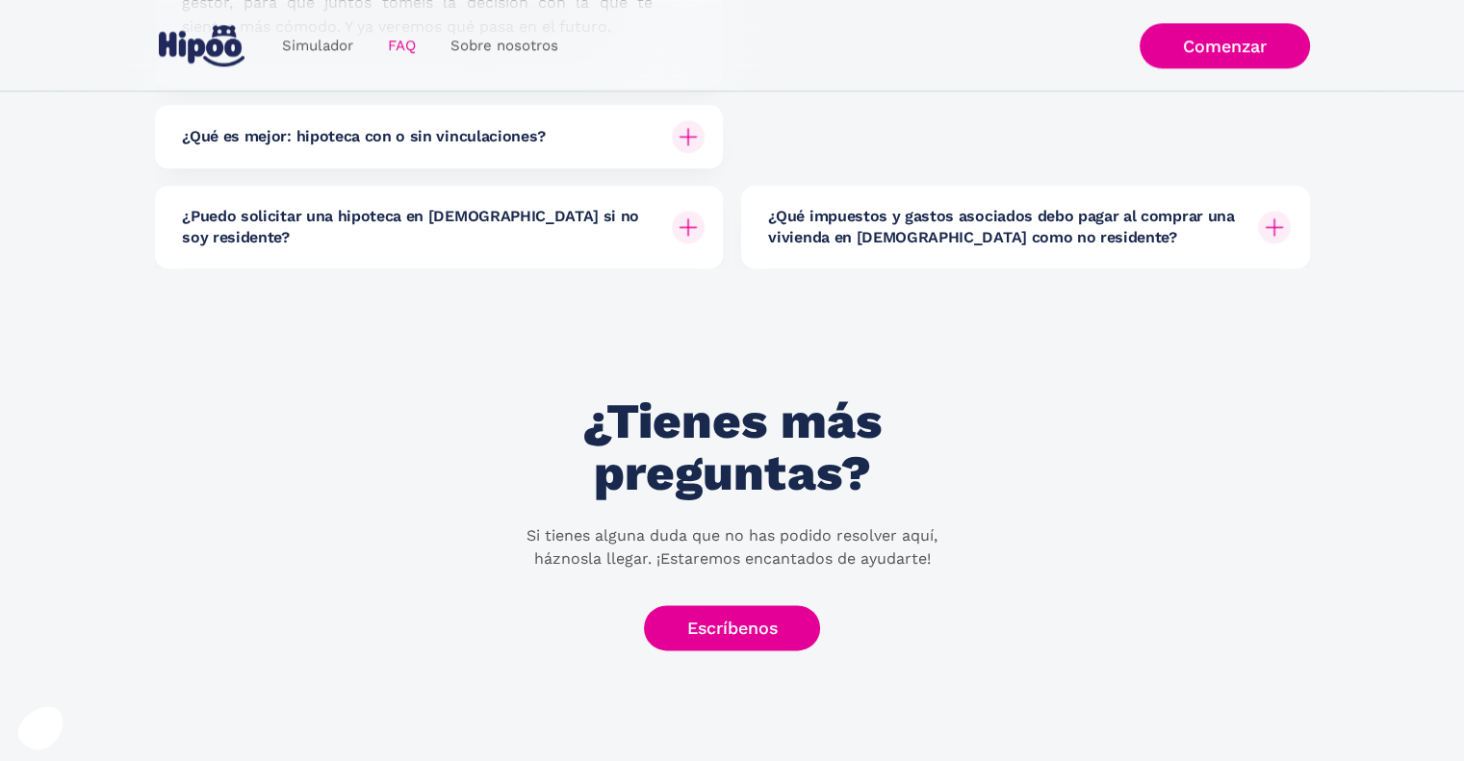
scroll to position [2021, 0]
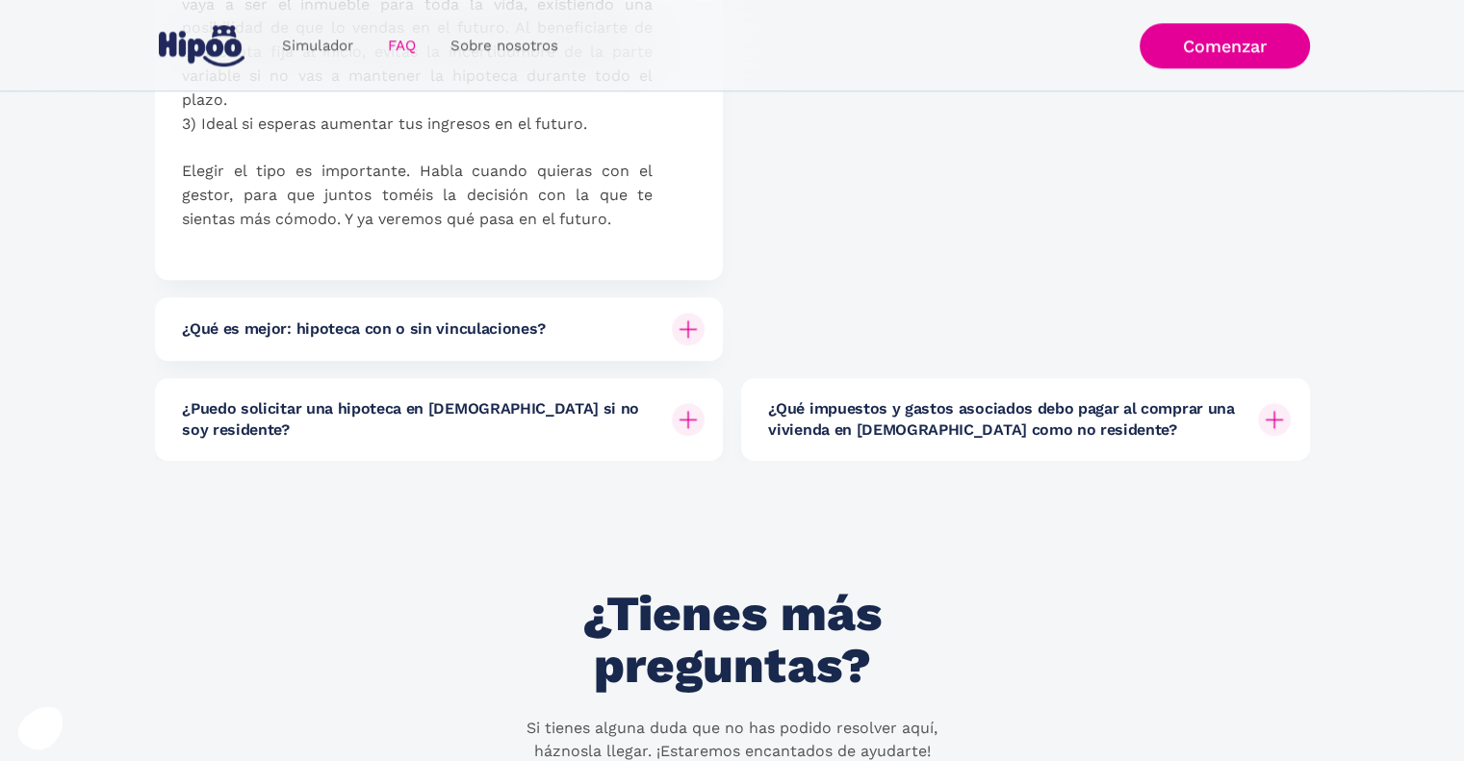
click at [1017, 429] on h6 "¿Qué impuestos y gastos asociados debo pagar al comprar una vivienda en [DEMOGR…" at bounding box center [1005, 419] width 474 height 43
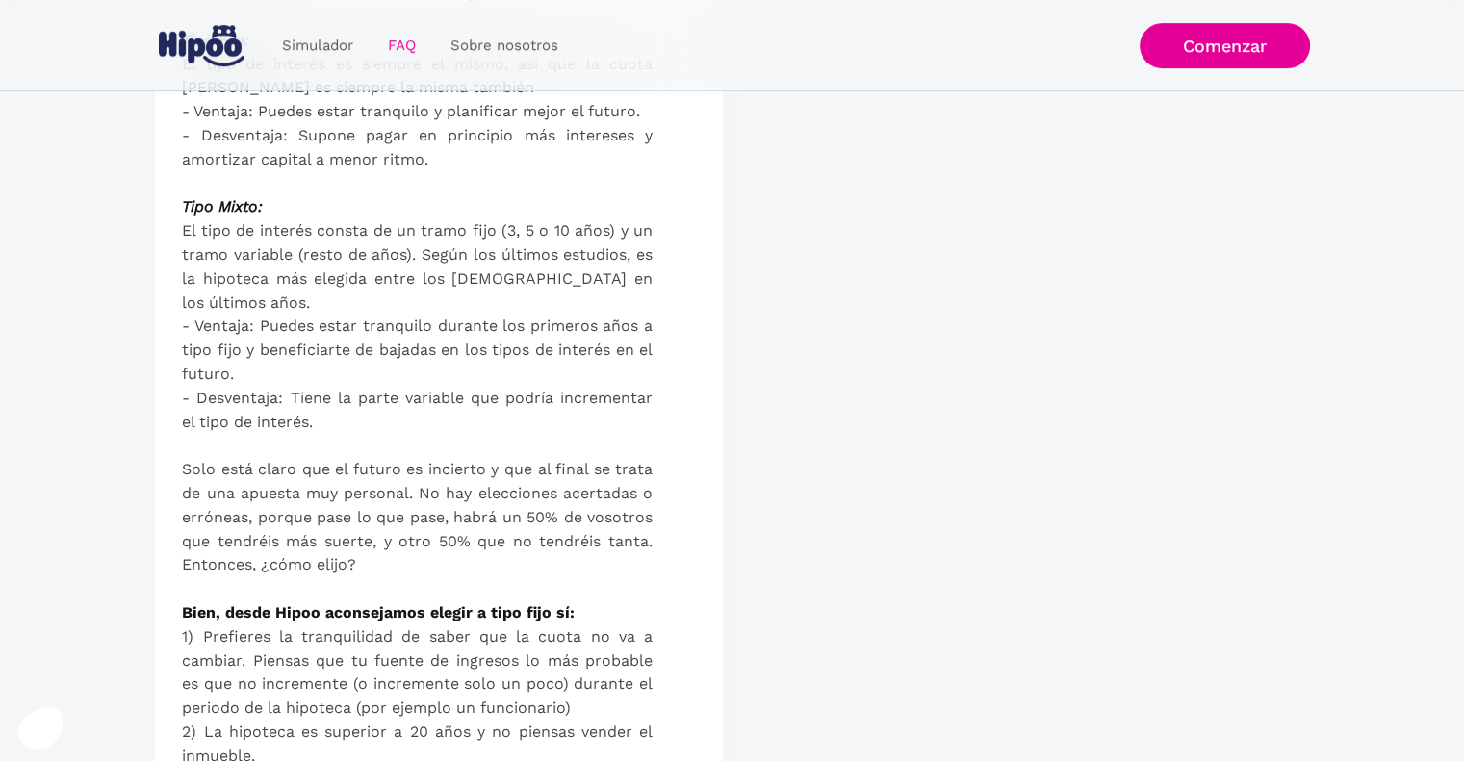
scroll to position [770, 0]
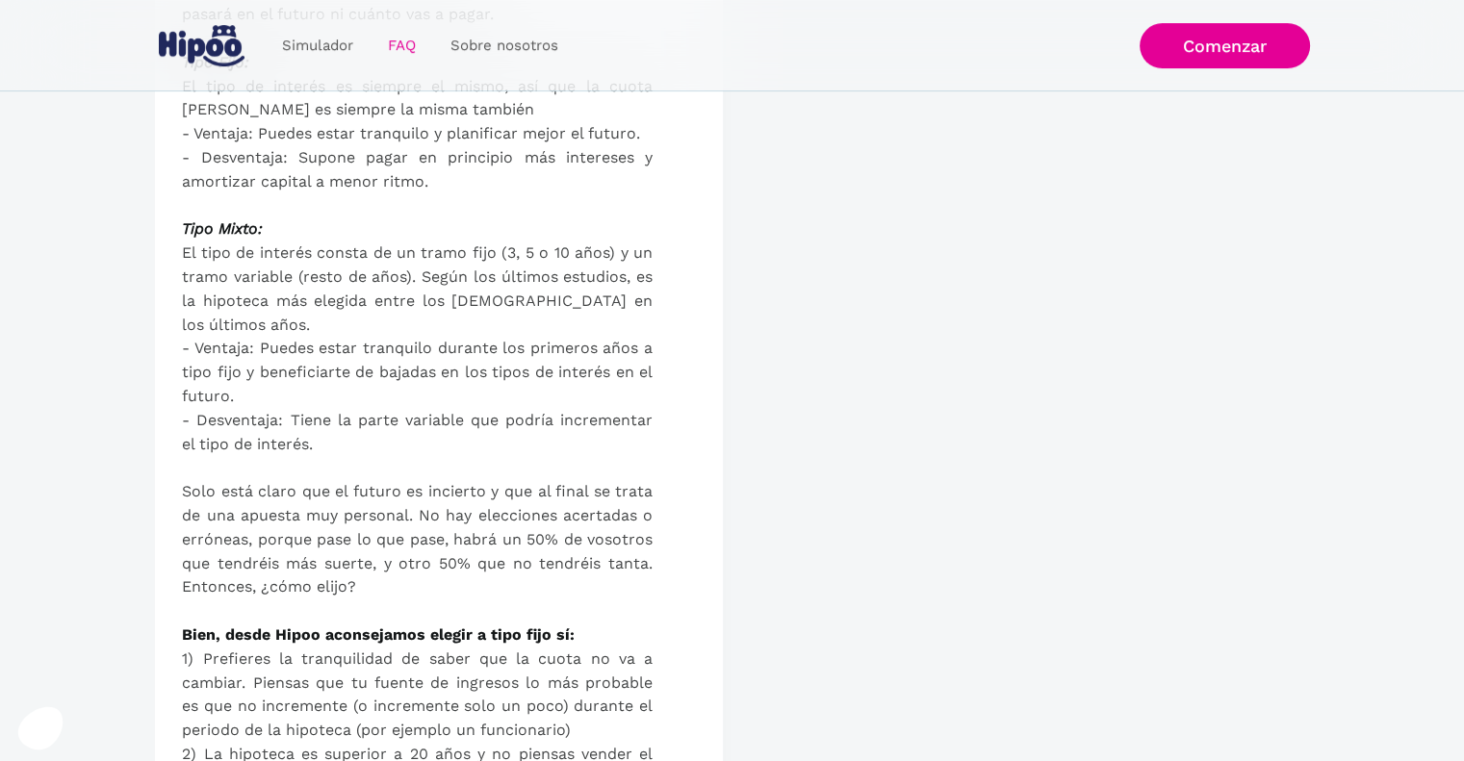
click at [196, 49] on img "home" at bounding box center [202, 45] width 86 height 41
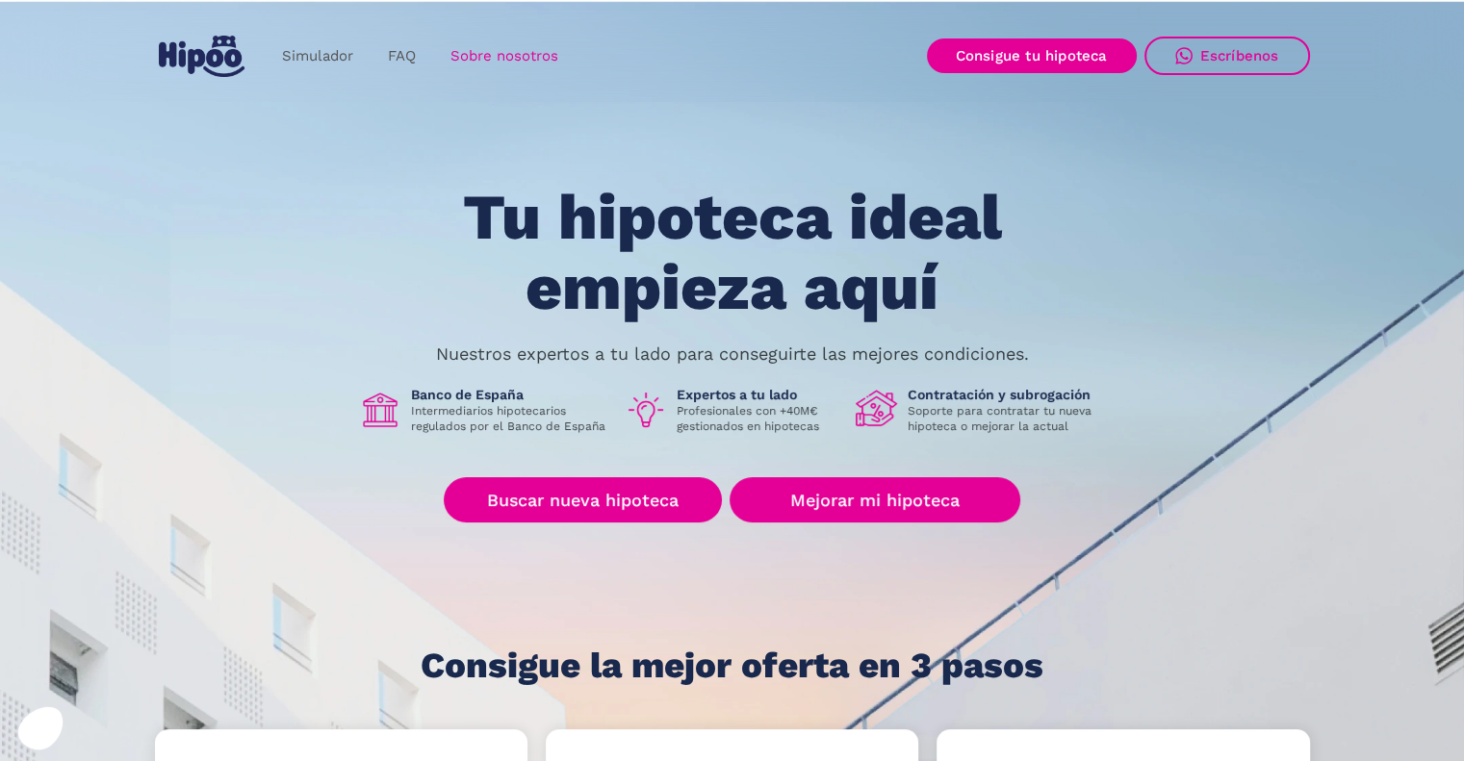
click at [471, 61] on link "Sobre nosotros" at bounding box center [504, 57] width 142 height 38
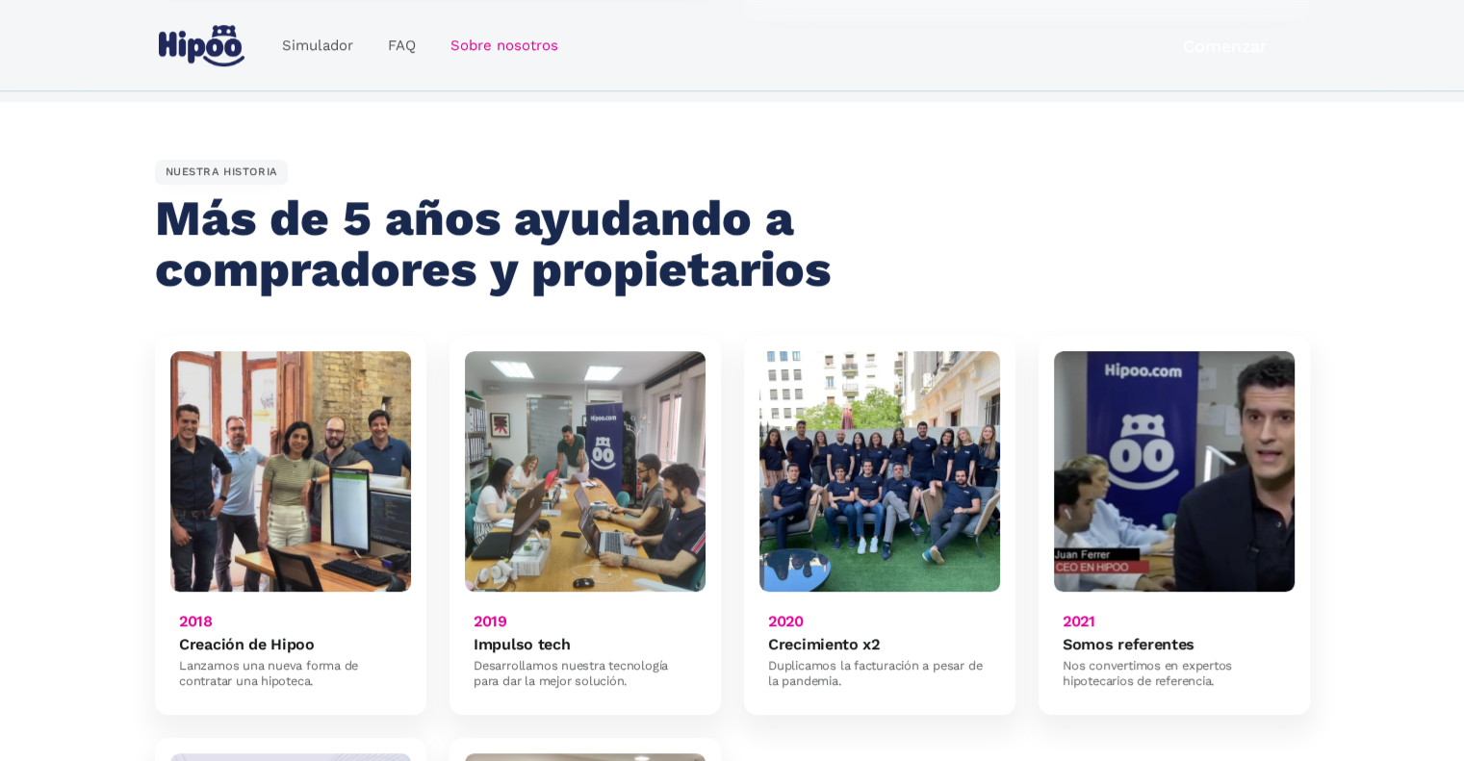
scroll to position [1058, 0]
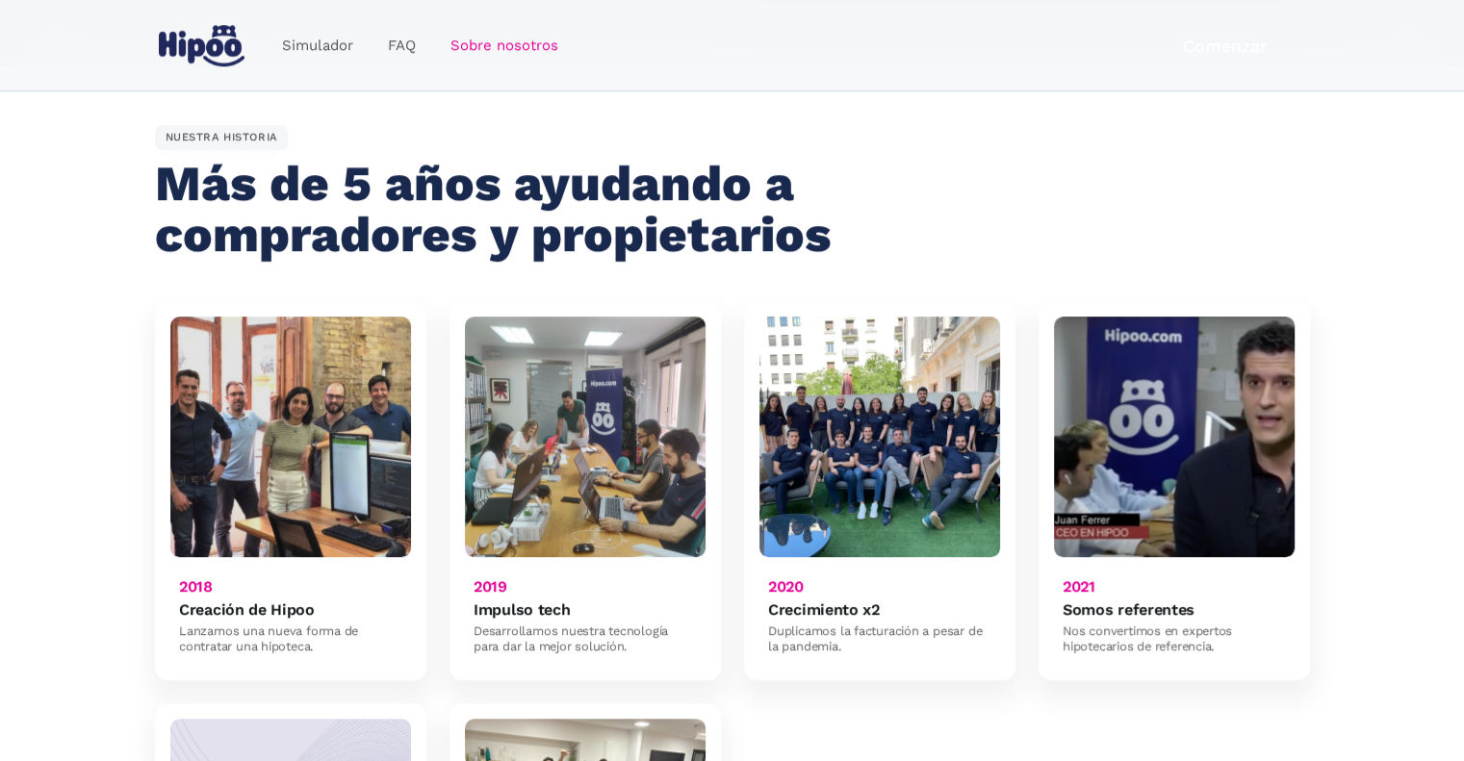
click at [317, 393] on img at bounding box center [290, 437] width 241 height 241
click at [894, 432] on img at bounding box center [879, 437] width 241 height 241
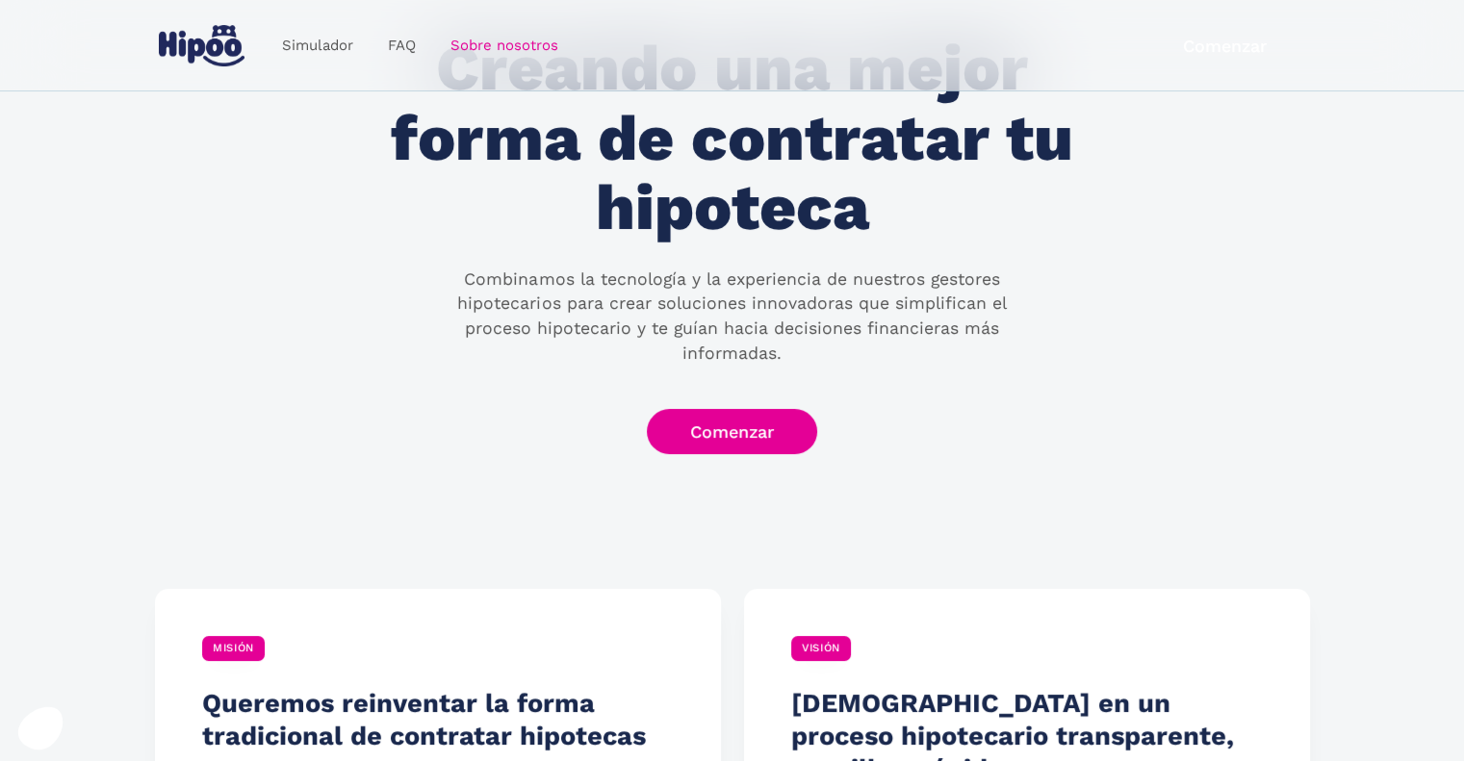
scroll to position [0, 0]
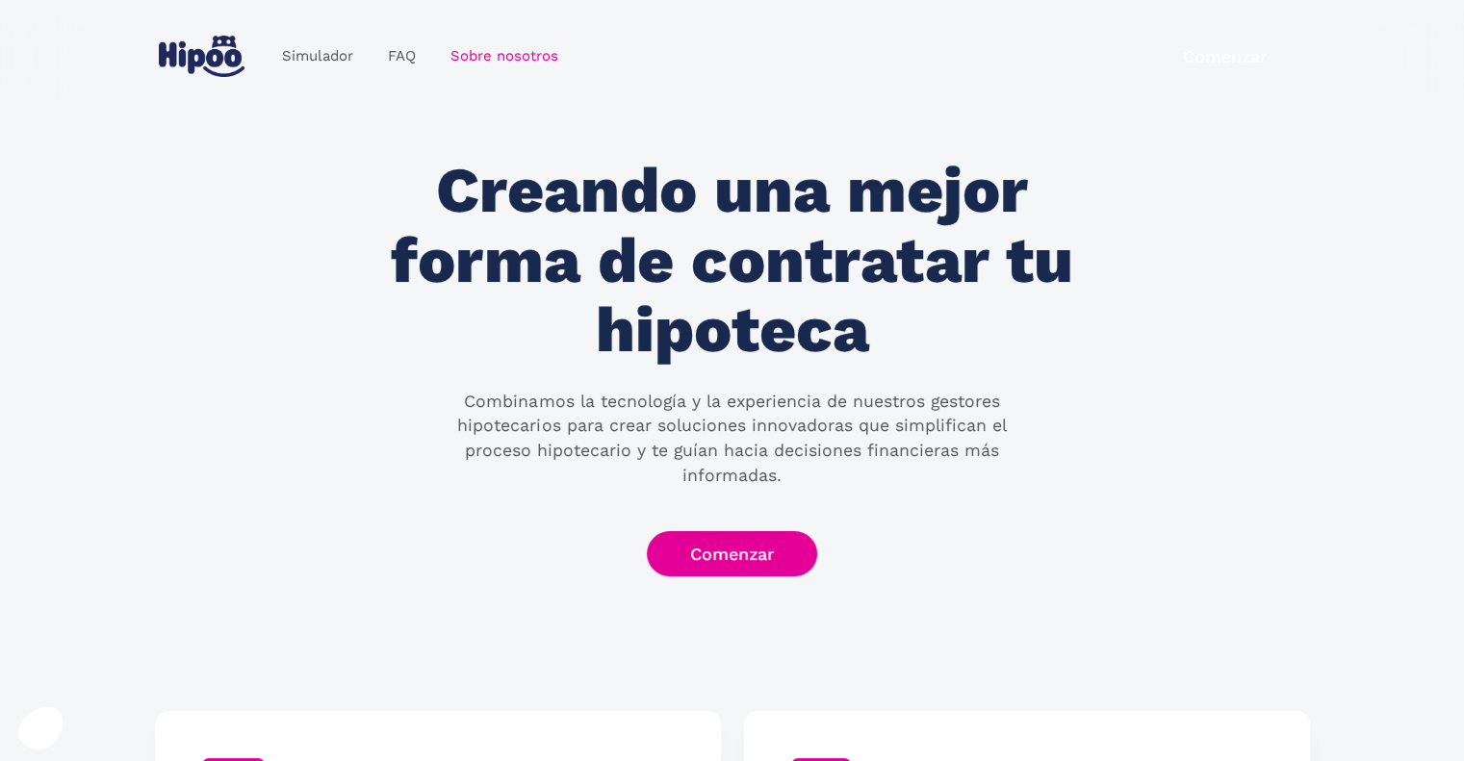
click at [204, 60] on img "home" at bounding box center [202, 56] width 86 height 41
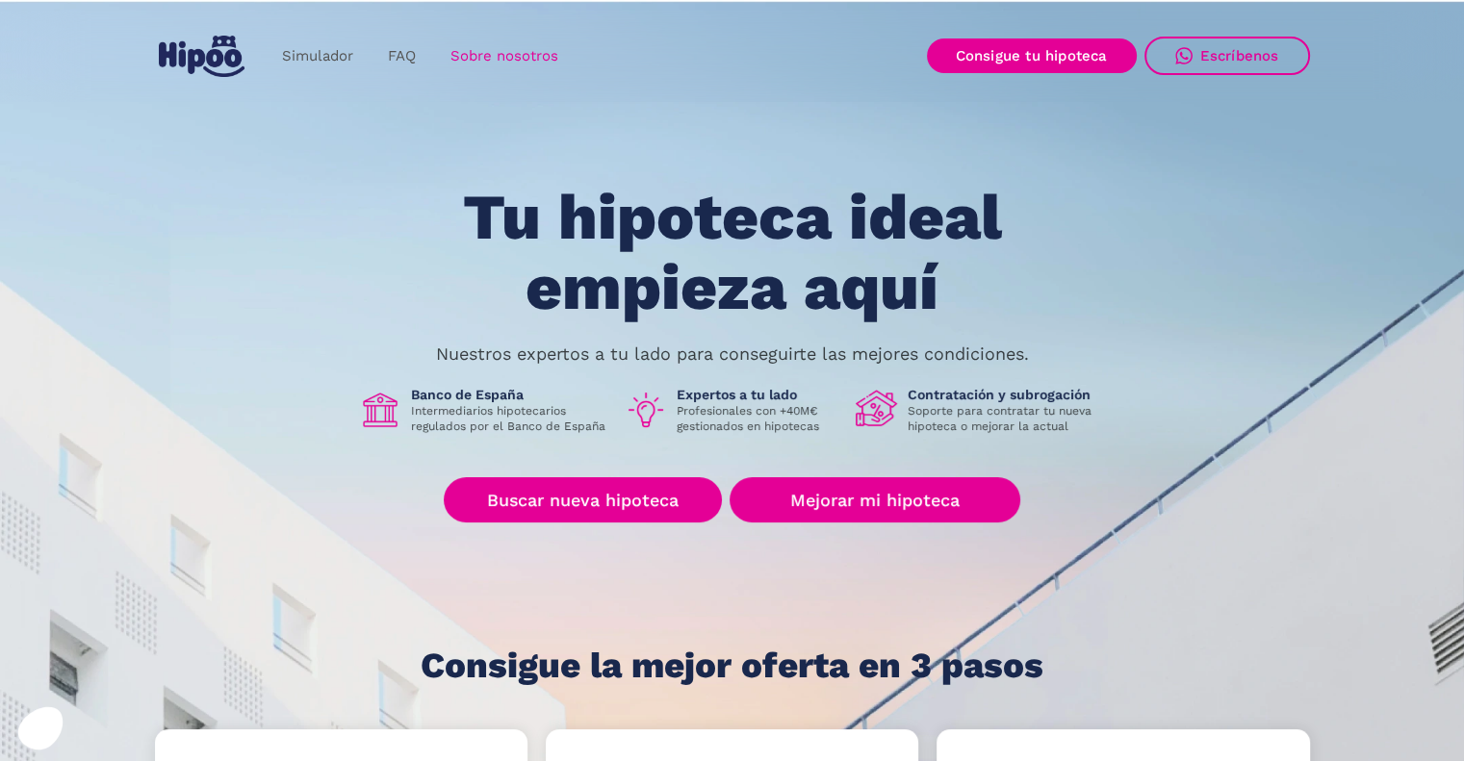
click at [527, 50] on link "Sobre nosotros" at bounding box center [504, 57] width 142 height 38
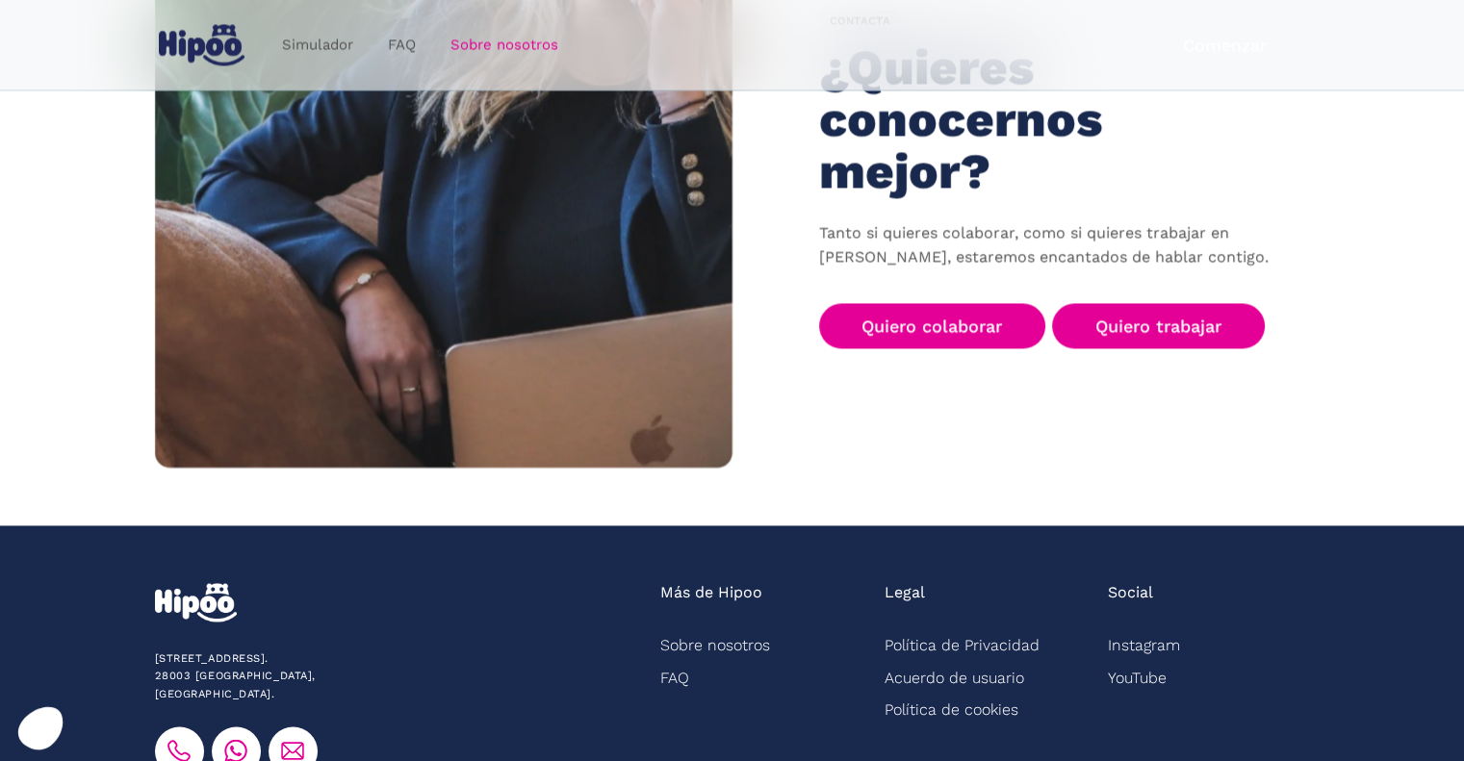
scroll to position [3121, 0]
